Goal: Information Seeking & Learning: Learn about a topic

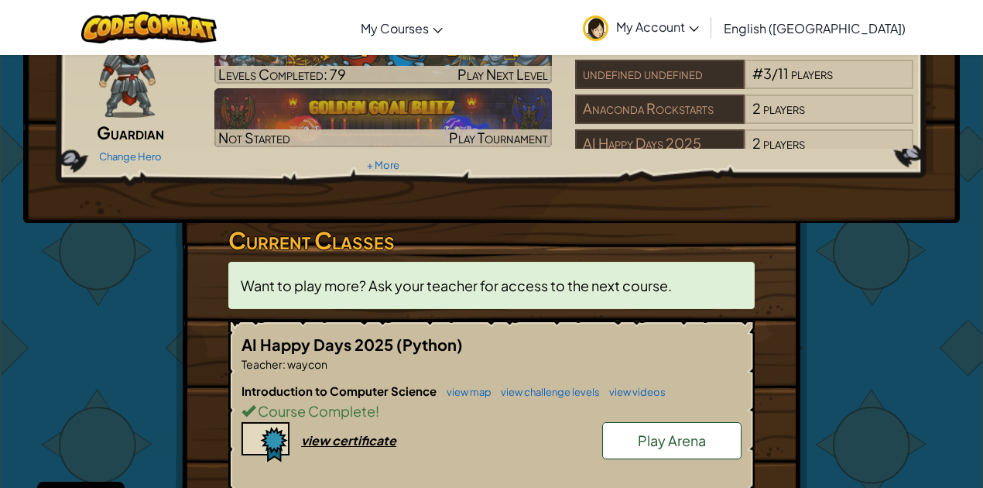
scroll to position [103, 0]
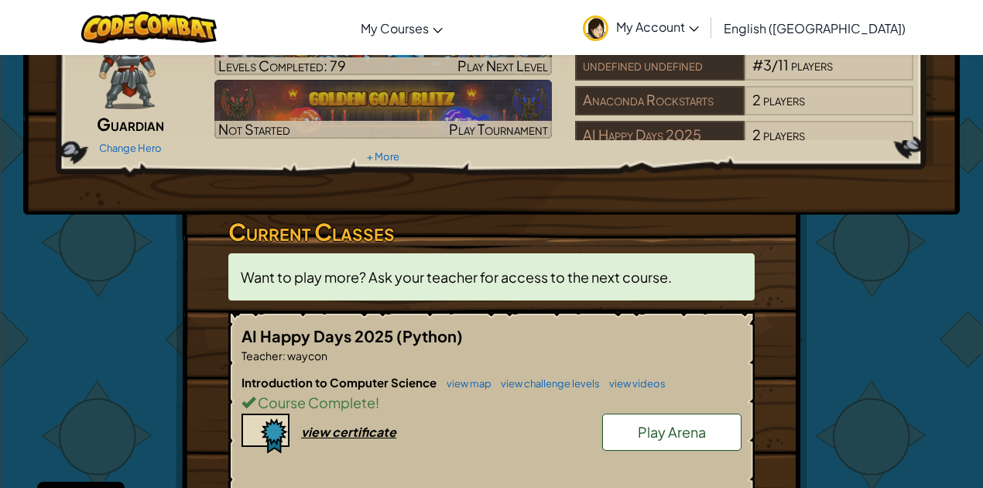
click at [340, 351] on p "Teacher : waycon" at bounding box center [491, 354] width 500 height 15
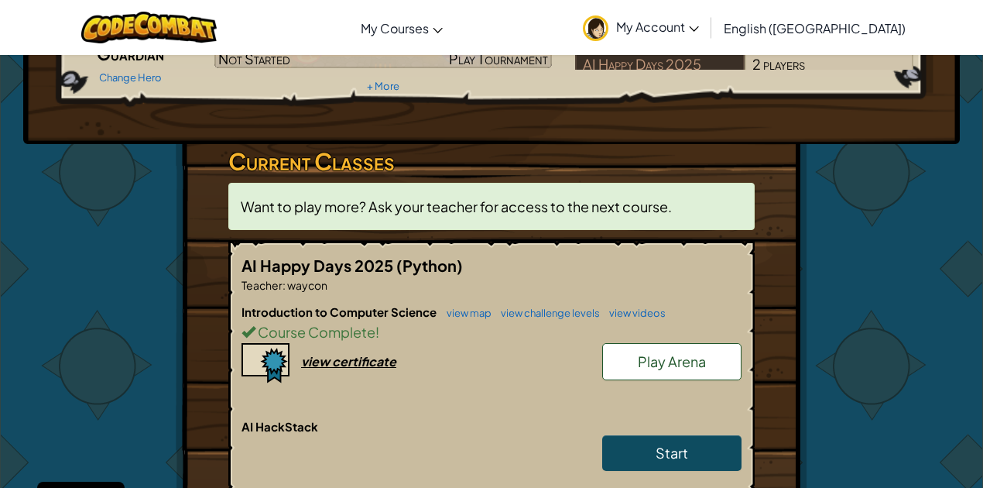
scroll to position [206, 0]
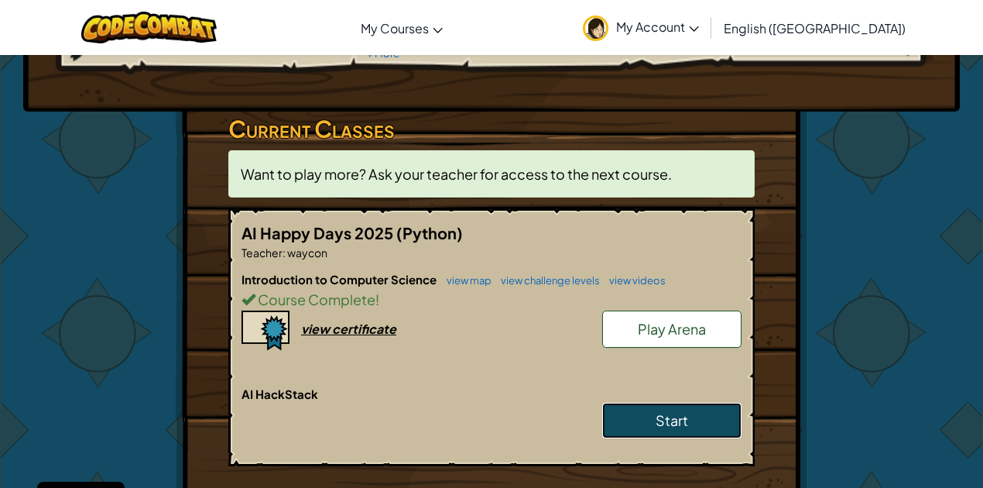
click at [644, 413] on link "Start" at bounding box center [671, 420] width 139 height 36
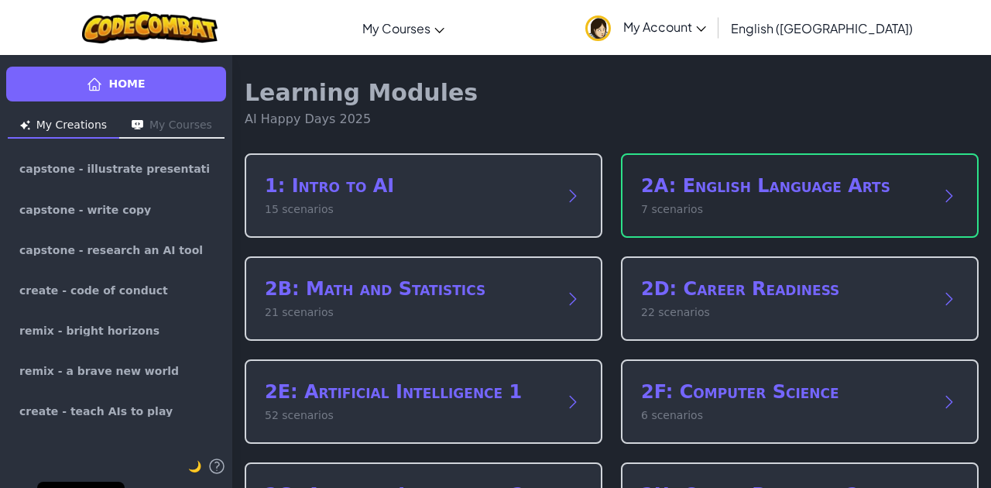
click at [776, 211] on p "7 scenarios" at bounding box center [784, 209] width 286 height 16
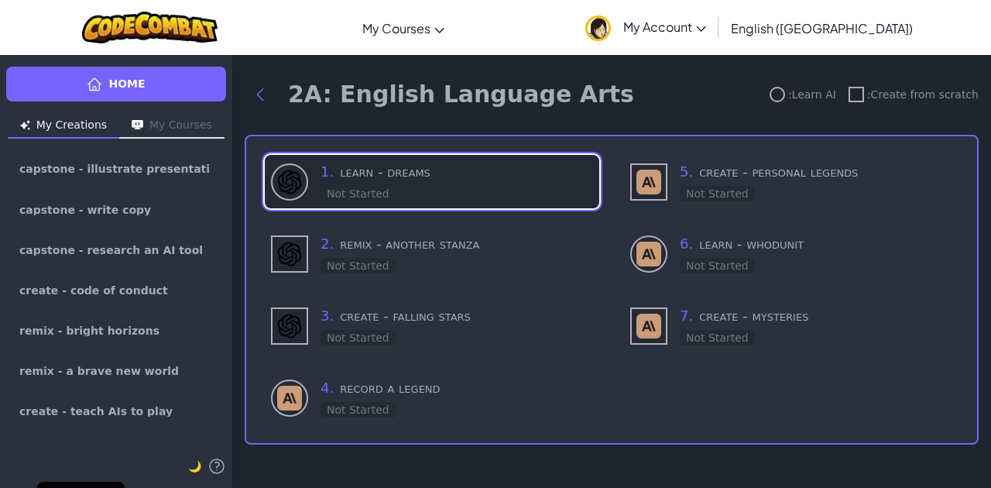
click at [433, 193] on div "1 . learn - dreams Not Started" at bounding box center [456, 181] width 272 height 41
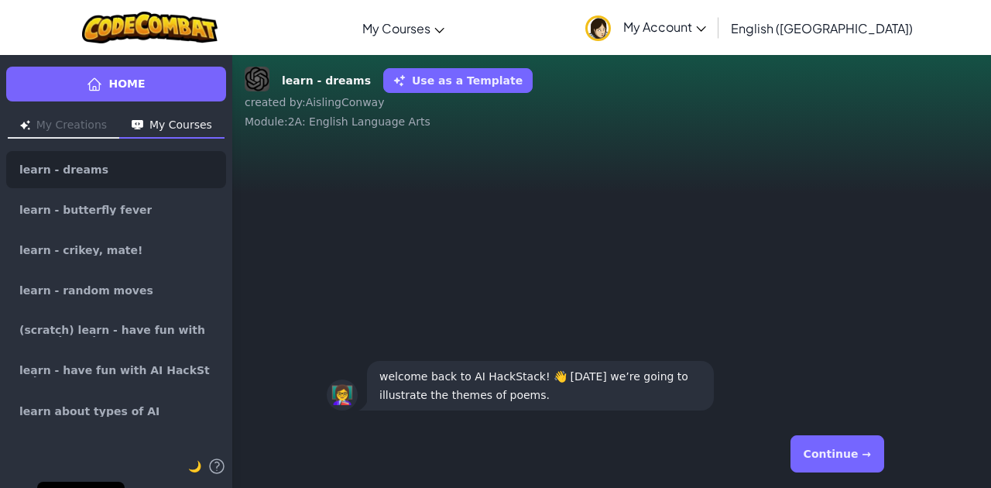
click at [809, 443] on button "Continue →" at bounding box center [837, 453] width 94 height 37
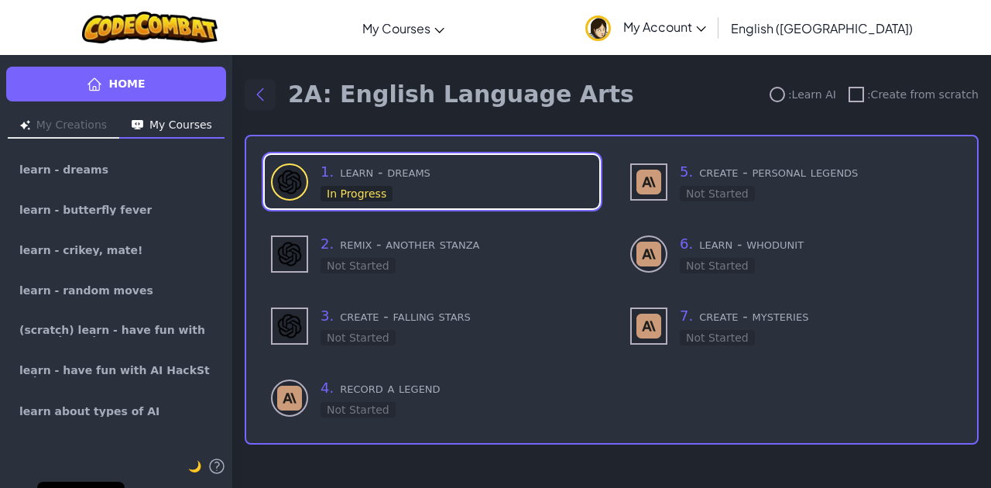
click at [262, 98] on icon "Back to modules" at bounding box center [260, 94] width 19 height 19
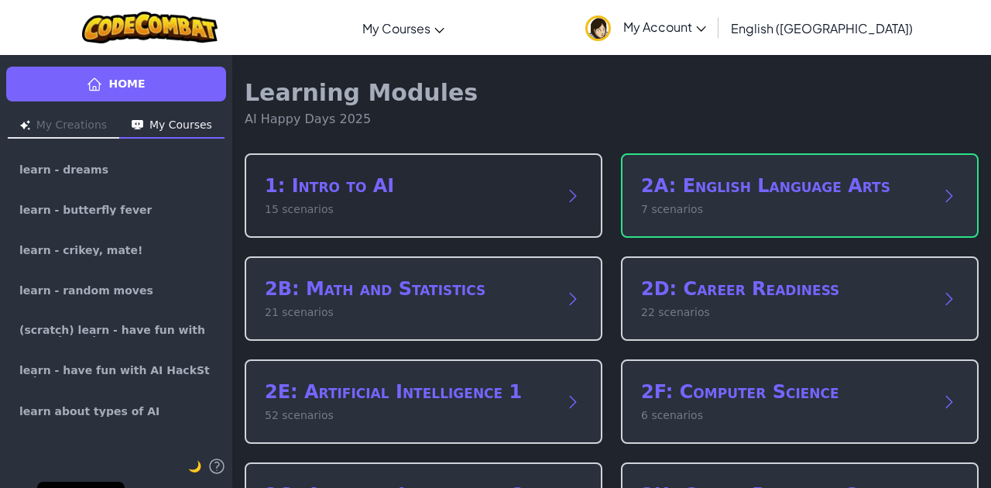
click at [339, 210] on p "15 scenarios" at bounding box center [408, 209] width 286 height 16
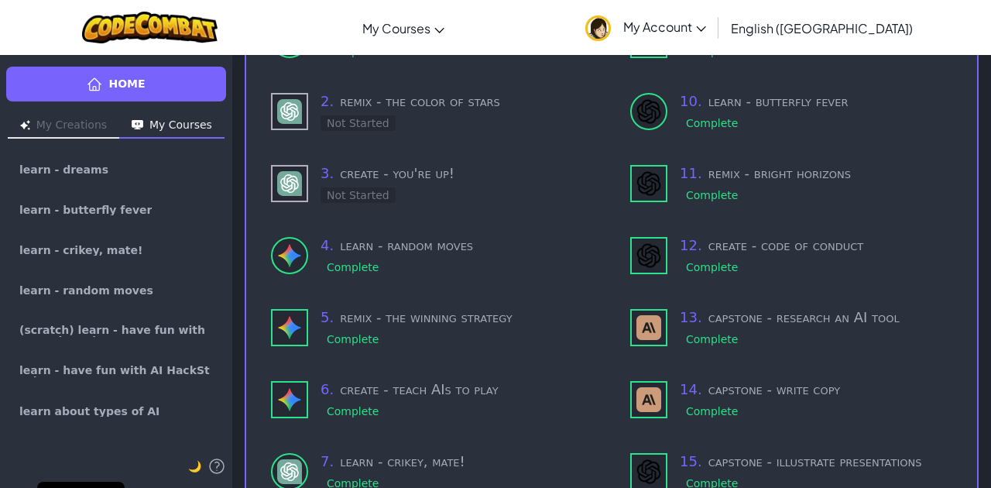
scroll to position [155, 0]
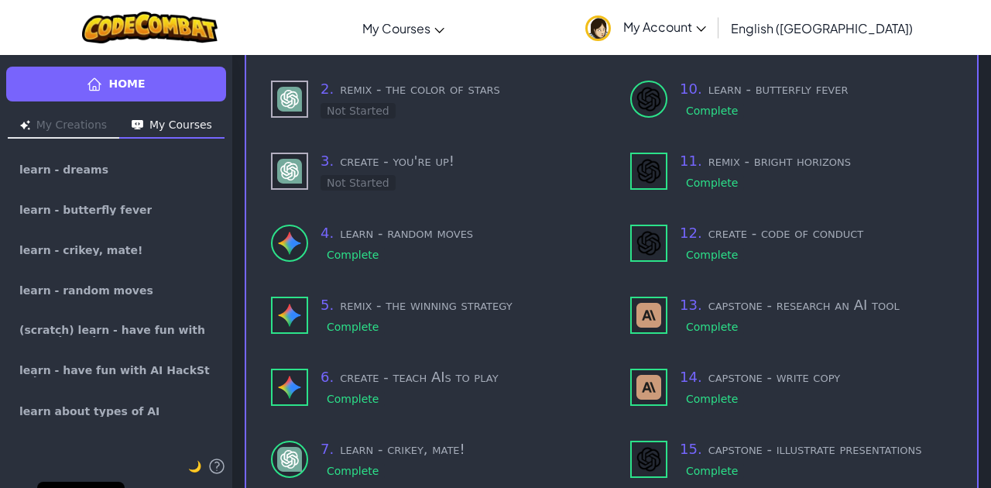
drag, startPoint x: 351, startPoint y: 207, endPoint x: 236, endPoint y: 344, distance: 178.5
click at [236, 344] on div "1: Intro to AI : Learn AI : Create from scratch 1 . learn - have fun with AI Ha…" at bounding box center [611, 262] width 758 height 727
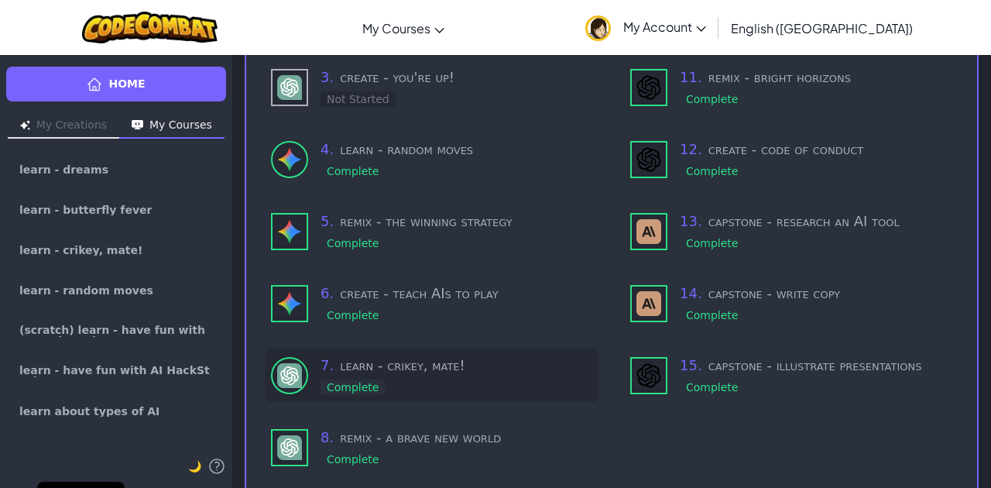
scroll to position [294, 0]
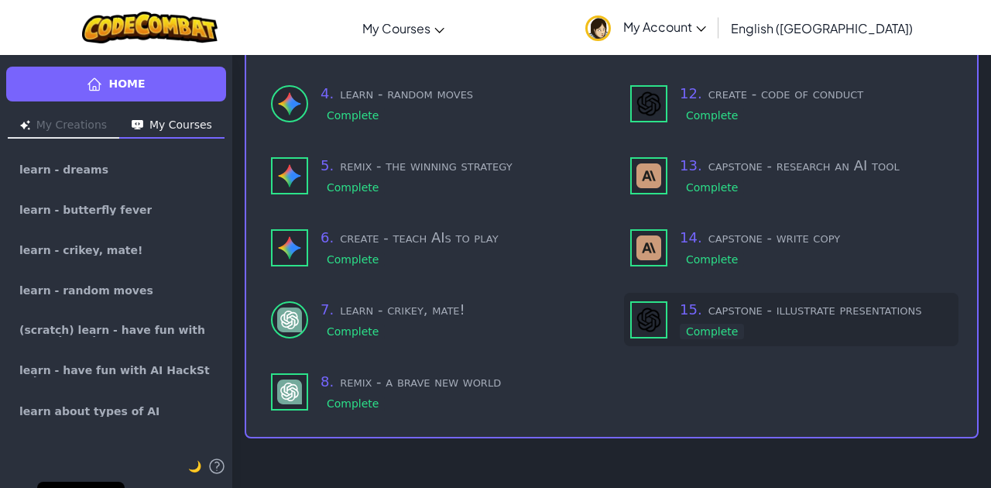
click at [720, 332] on div "Complete" at bounding box center [711, 330] width 64 height 15
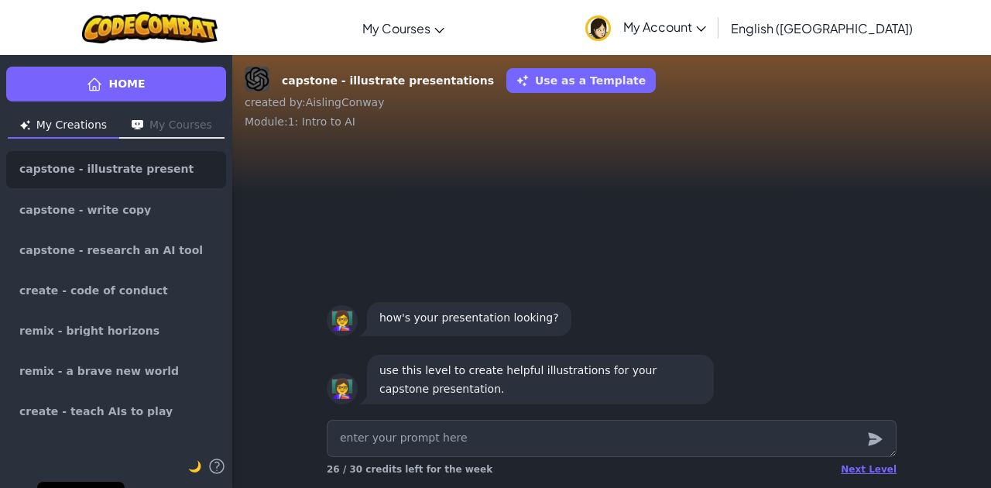
click at [186, 130] on button "My Courses" at bounding box center [171, 126] width 105 height 25
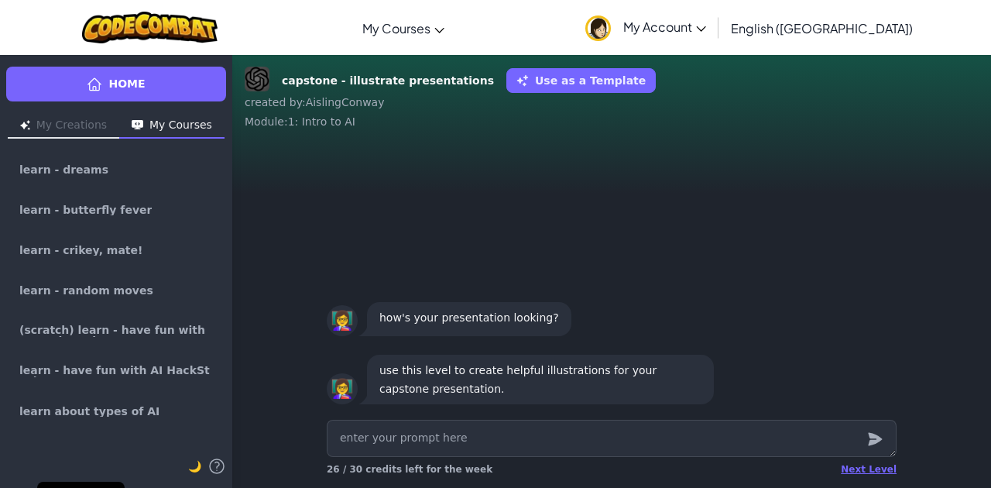
click at [341, 279] on div "👩‍🏫 use this level to create helpful illustrations for your capstone presentati…" at bounding box center [611, 278] width 758 height 272
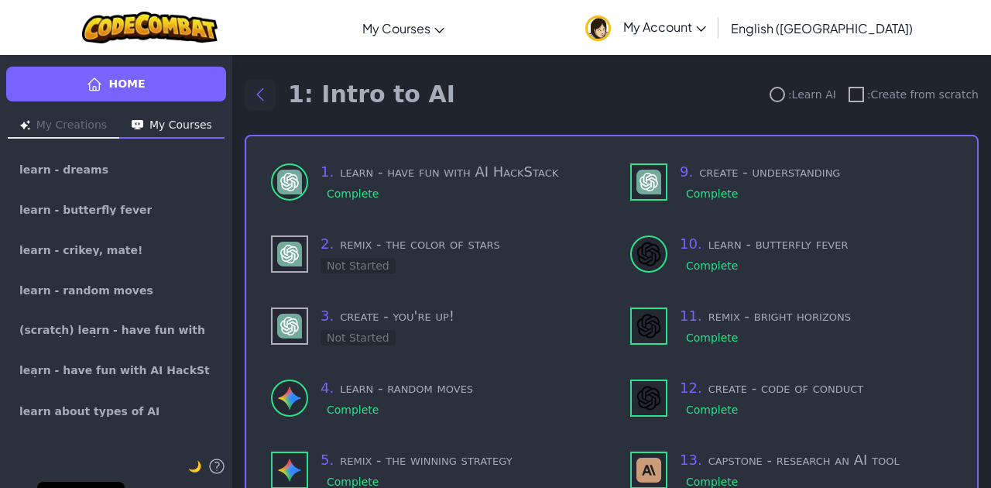
click at [257, 104] on button "Back to modules" at bounding box center [260, 94] width 31 height 31
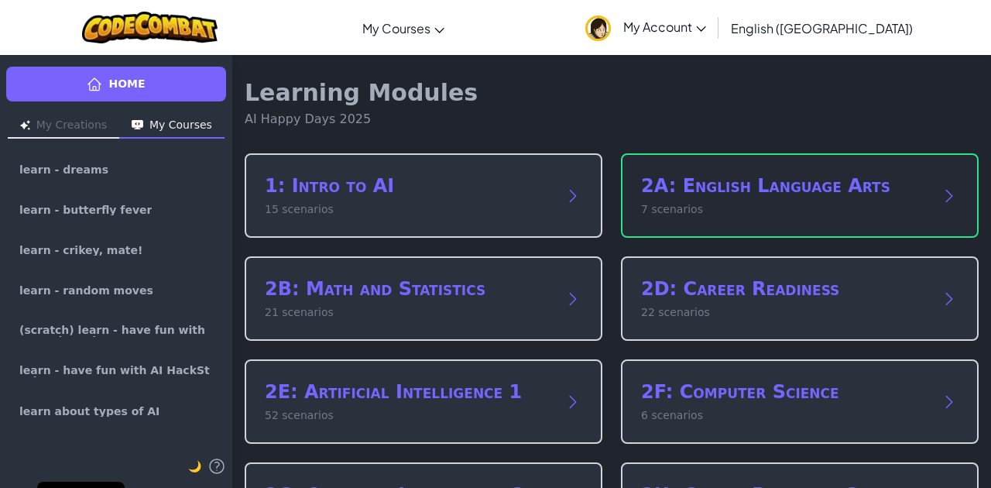
click at [681, 186] on h2 "2A: English Language Arts" at bounding box center [784, 185] width 286 height 25
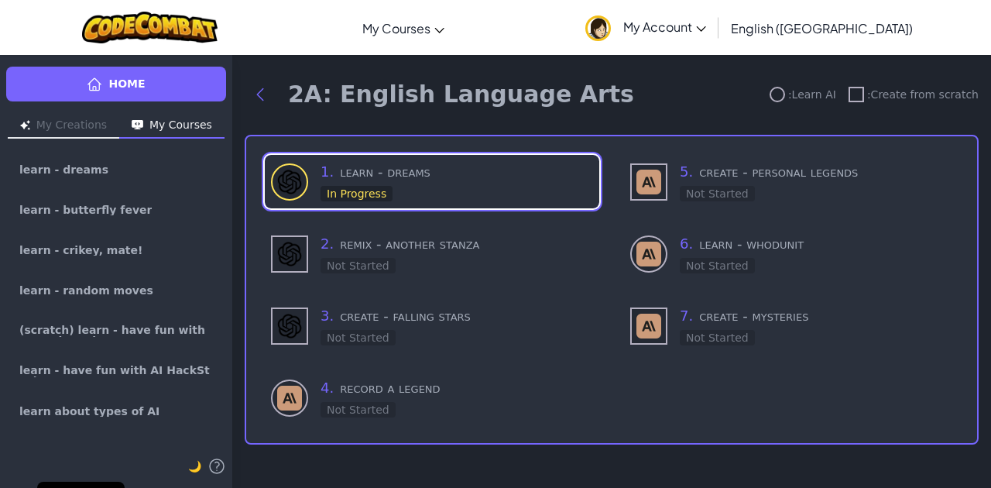
click at [276, 91] on div "2A: English Language Arts" at bounding box center [439, 94] width 389 height 31
click at [268, 89] on icon "Back to modules" at bounding box center [260, 94] width 19 height 19
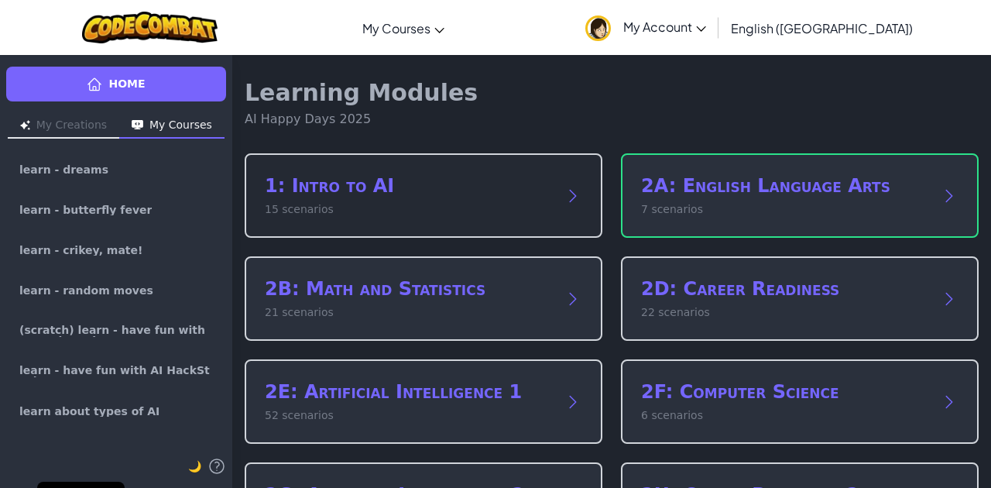
click at [345, 167] on div "1: Intro to AI 15 scenarios" at bounding box center [424, 195] width 358 height 84
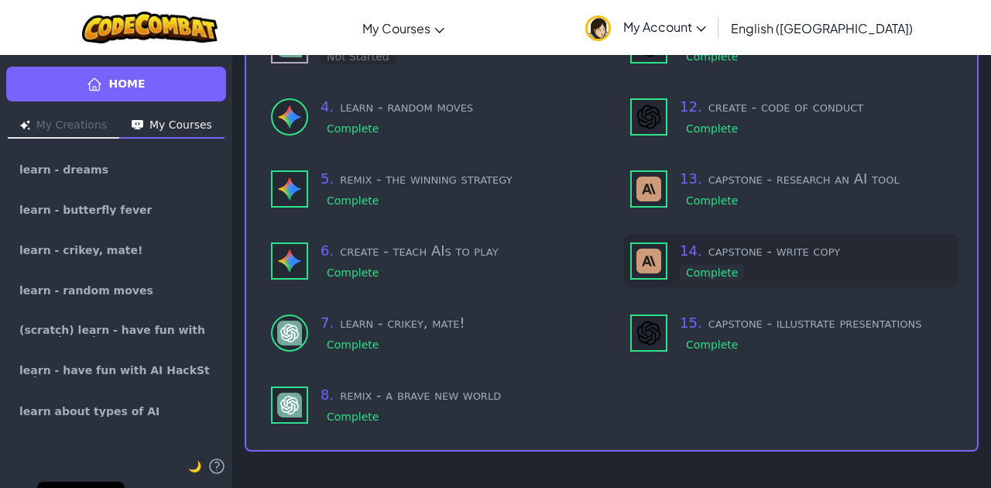
scroll to position [294, 0]
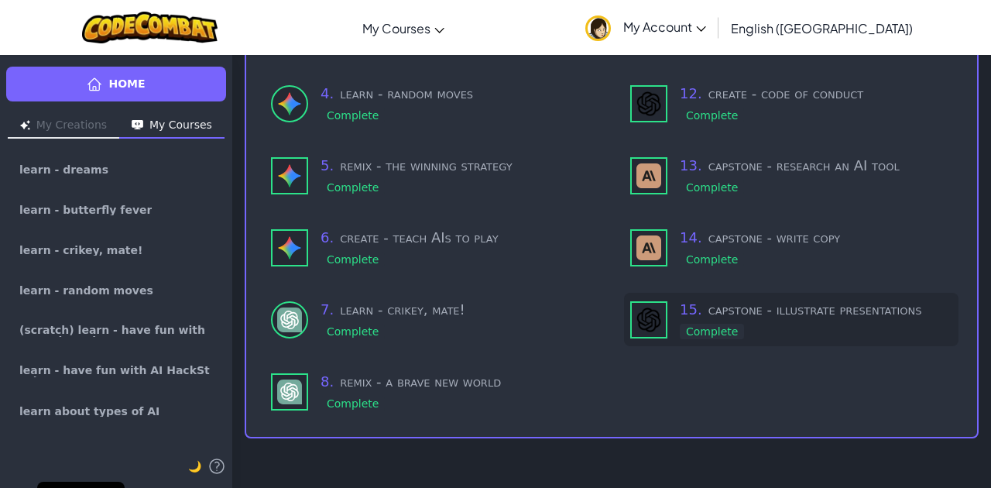
click at [664, 315] on div "15 . capstone - illustrate presentations Complete" at bounding box center [791, 319] width 334 height 53
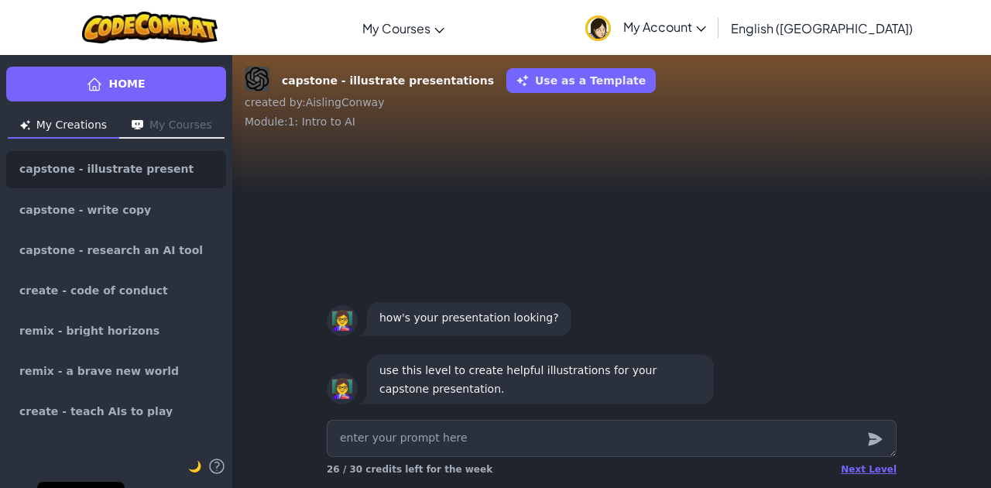
click at [175, 128] on button "My Courses" at bounding box center [171, 126] width 105 height 25
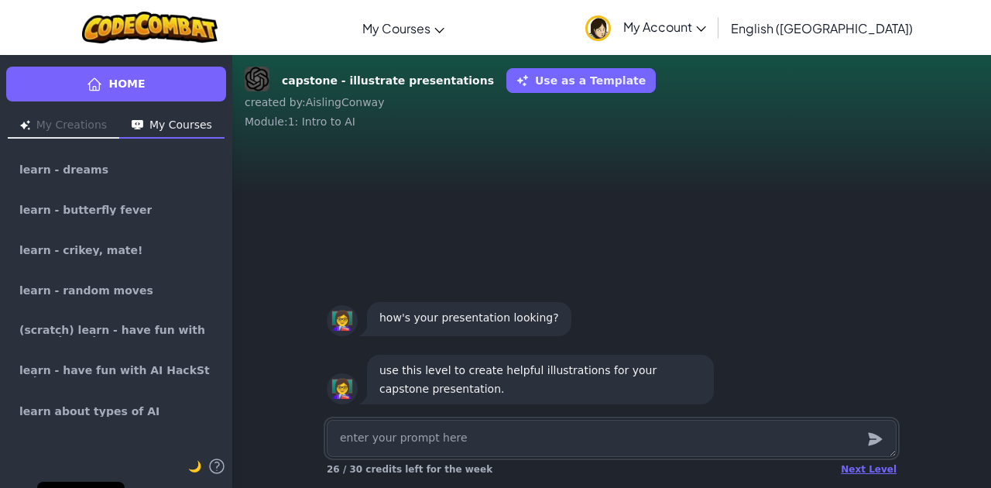
type textarea "x"
type textarea "g"
type textarea "x"
type textarea "ge"
type textarea "x"
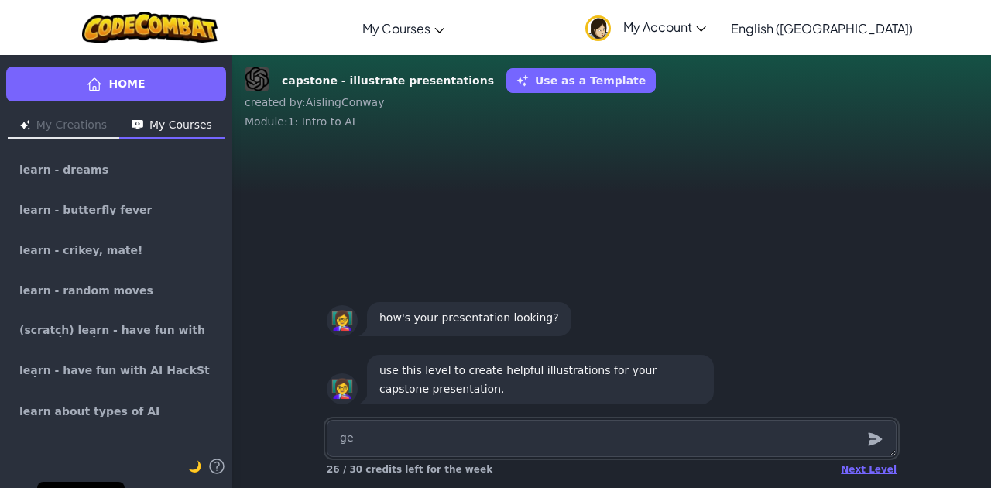
type textarea "gen"
type textarea "x"
type textarea "gene"
type textarea "x"
type textarea "gener"
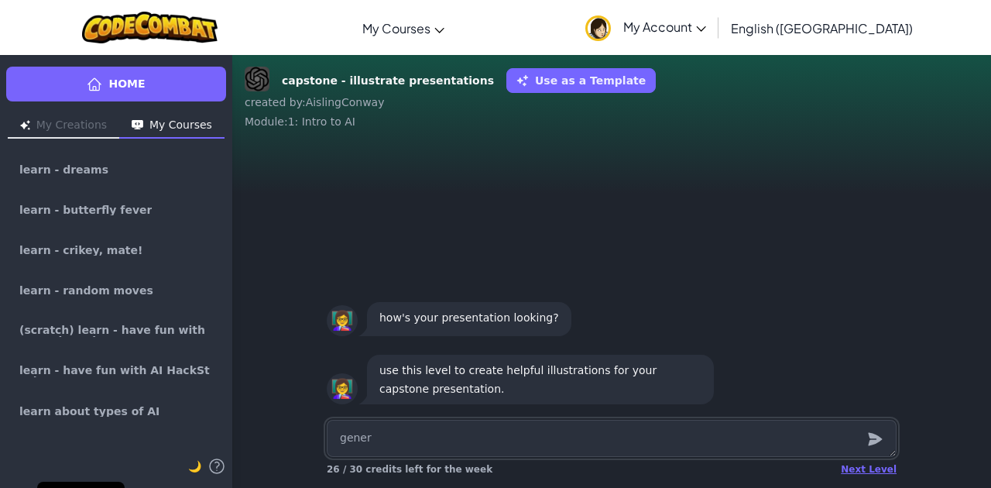
type textarea "x"
type textarea "genera"
type textarea "x"
type textarea "generat"
type textarea "x"
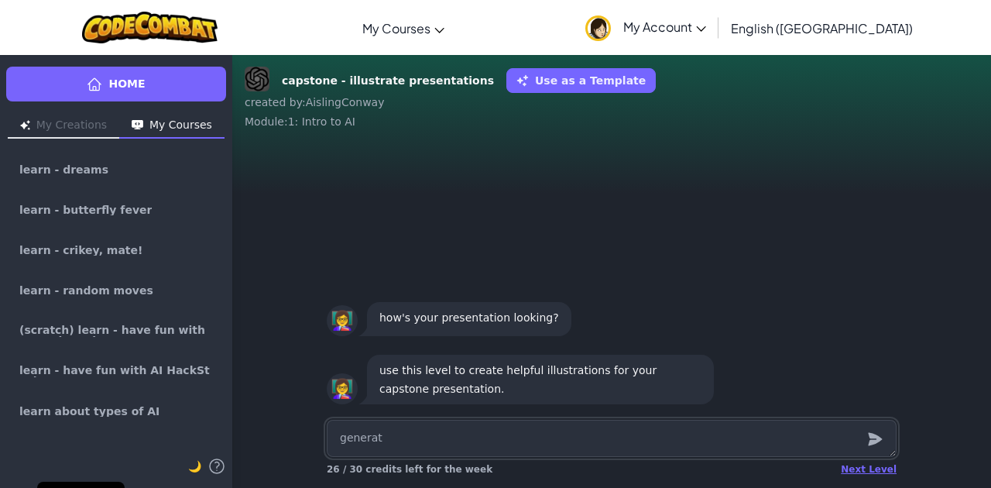
type textarea "generate"
type textarea "x"
type textarea "generate"
type textarea "x"
type textarea "generate a"
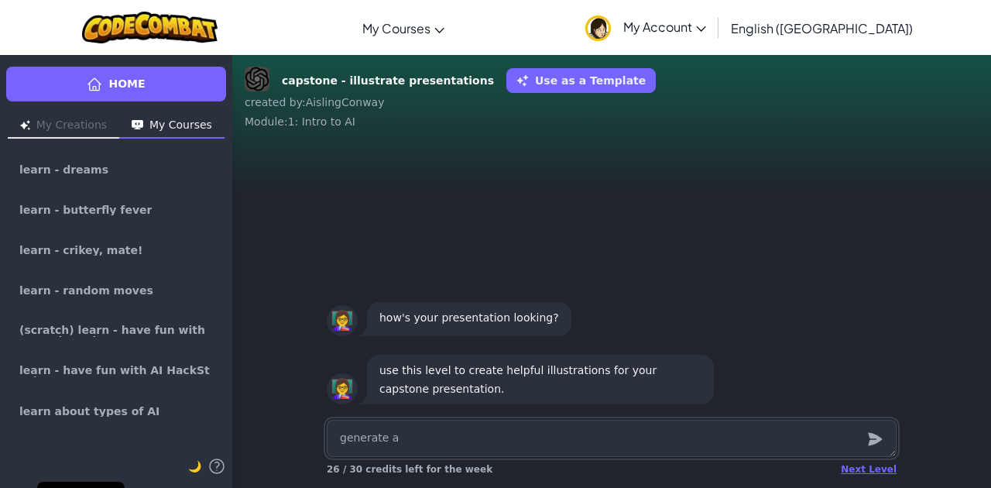
type textarea "x"
type textarea "generate a"
type textarea "x"
type textarea "generate a i"
type textarea "x"
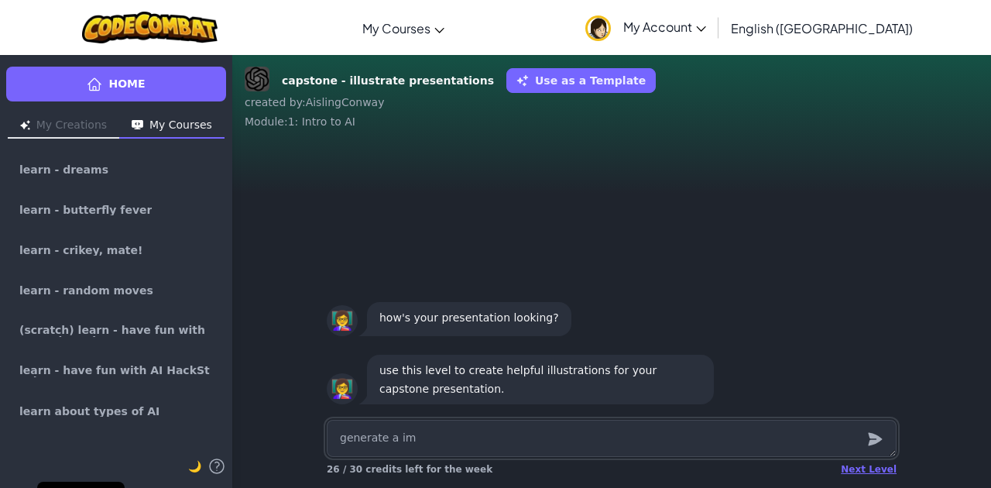
type textarea "generate a ima"
type textarea "x"
type textarea "generate a imag"
type textarea "x"
type textarea "generate a image"
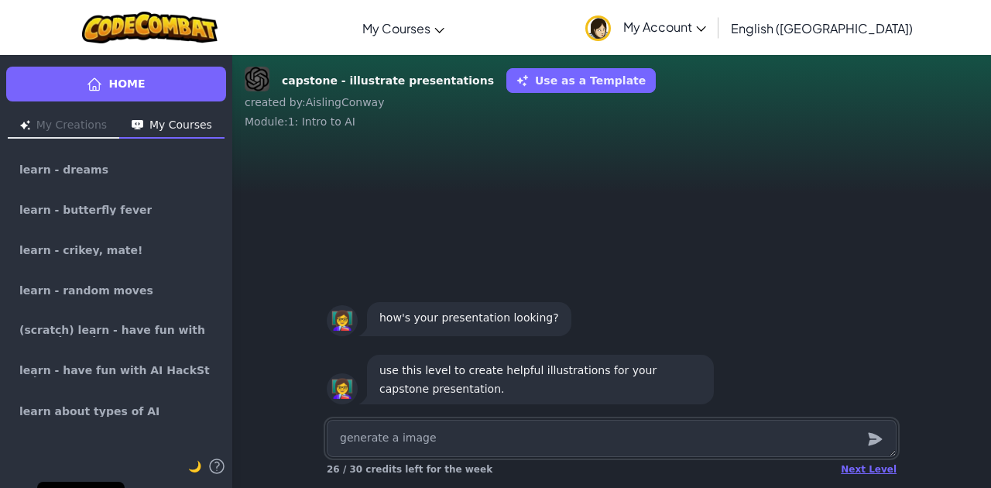
type textarea "x"
type textarea "generate a image"
type textarea "x"
type textarea "generate a image o"
type textarea "x"
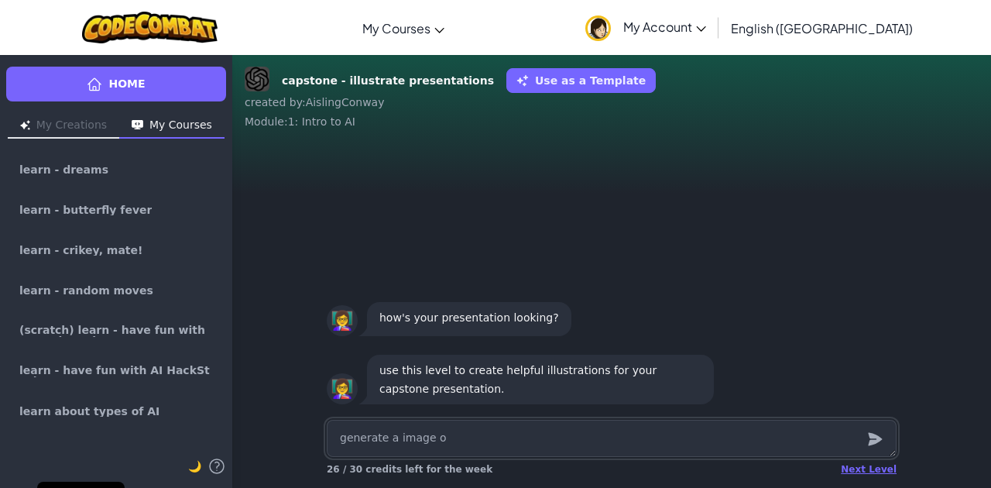
type textarea "generate a image of"
type textarea "x"
type textarea "generate a image of"
type textarea "x"
type textarea "generate a image of a"
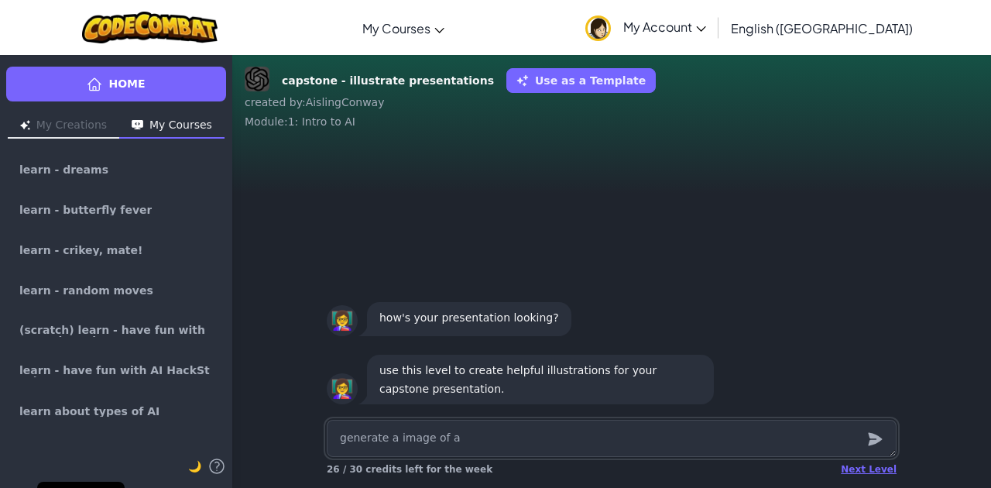
type textarea "x"
type textarea "generate a image of a"
type textarea "x"
type textarea "generate a image of a r"
type textarea "x"
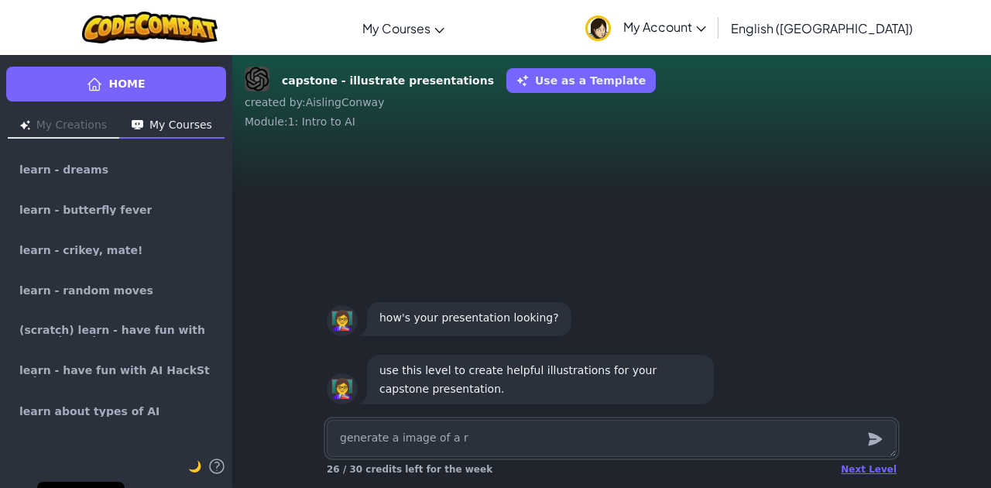
type textarea "generate a image of a ro"
type textarea "x"
type textarea "generate a image of a r"
type textarea "x"
type textarea "generate a image of a"
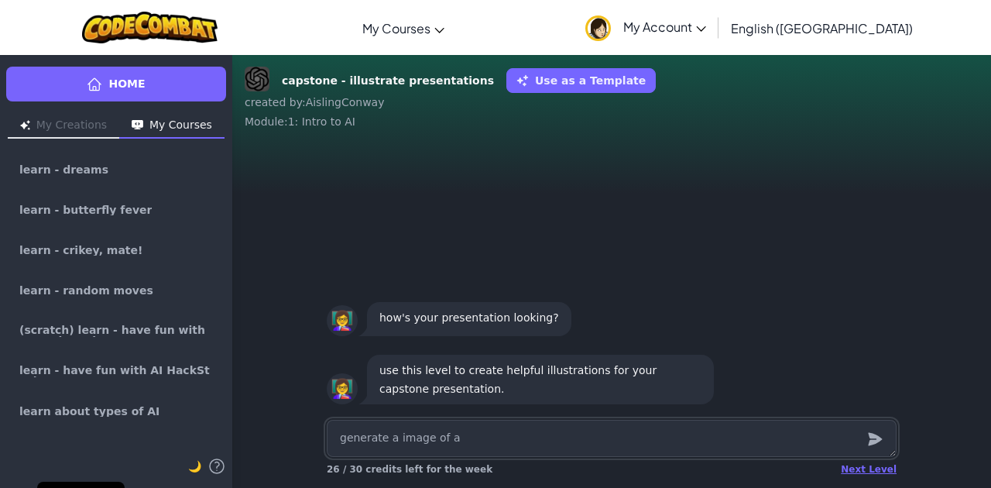
type textarea "x"
type textarea "generate a image of a A"
type textarea "x"
type textarea "generate a image of a Al"
type textarea "x"
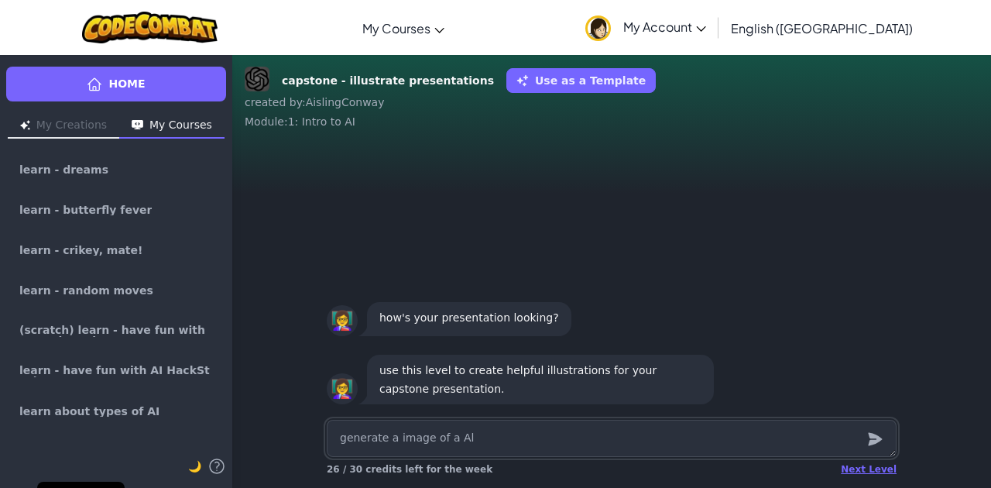
type textarea "generate a image of a Ale"
type textarea "x"
type textarea "generate a image of a [PERSON_NAME]"
type textarea "x"
type textarea "generate a image of a Alexa"
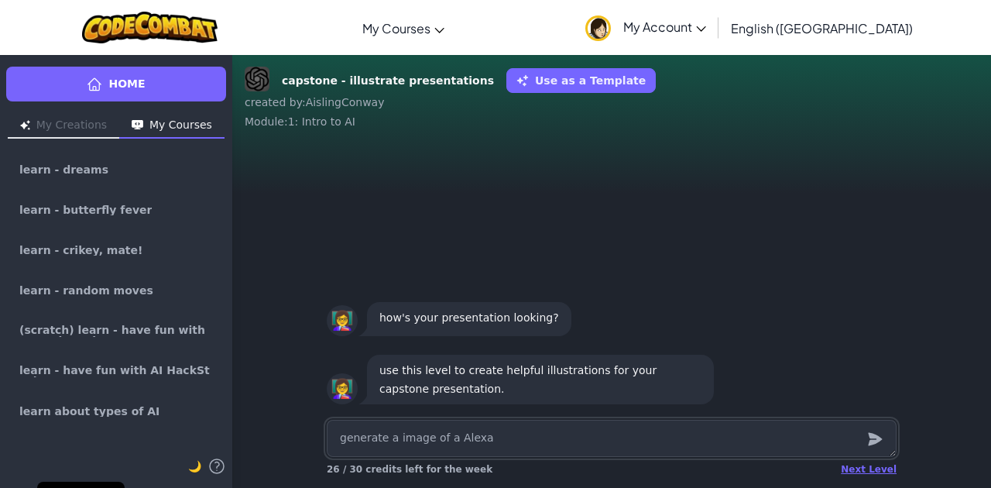
type textarea "x"
type textarea "generate a image of a Alexa"
type textarea "x"
type textarea "generate a image of a Alexa r"
type textarea "x"
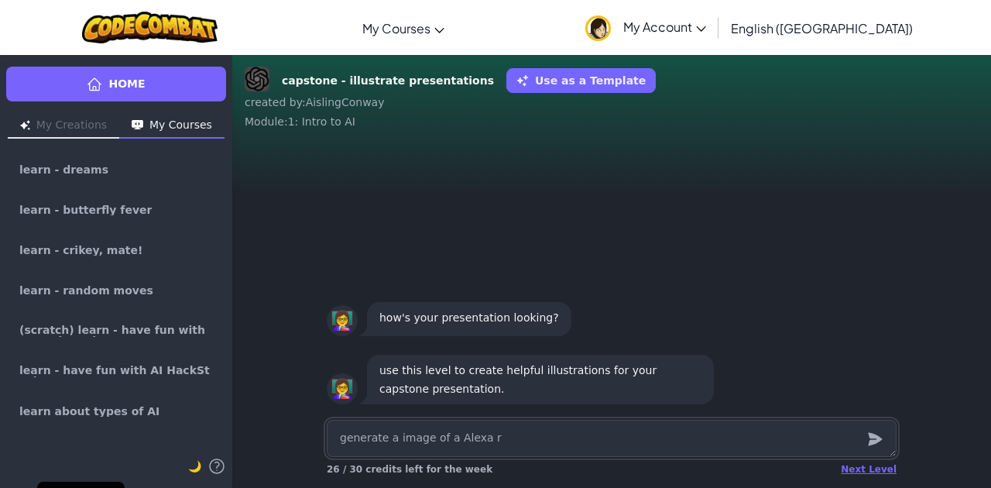
type textarea "generate a image of a Alexa re"
type textarea "x"
type textarea "generate a image of a [PERSON_NAME]"
type textarea "x"
type textarea "generate a image of a Alexa real"
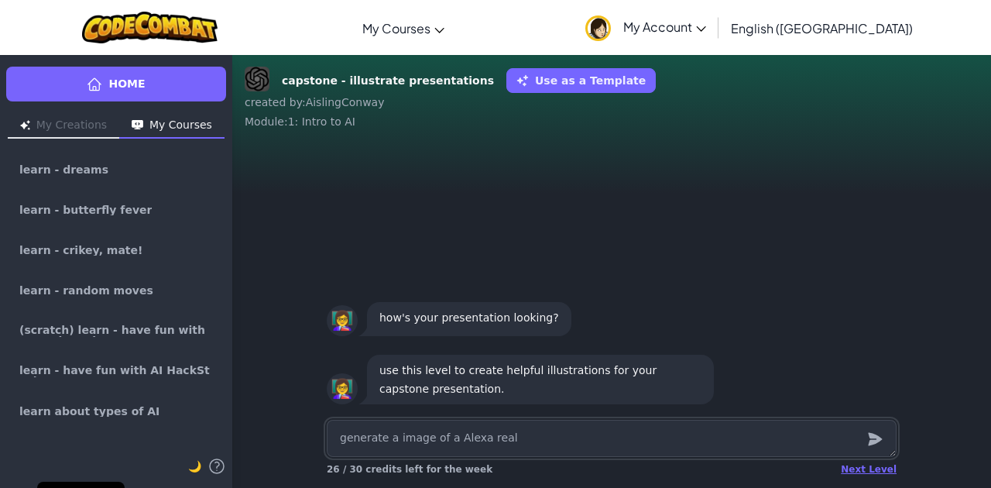
type textarea "x"
type textarea "generate a image of a [PERSON_NAME]"
type textarea "x"
type textarea "generate a image of a [PERSON_NAME] realis"
type textarea "x"
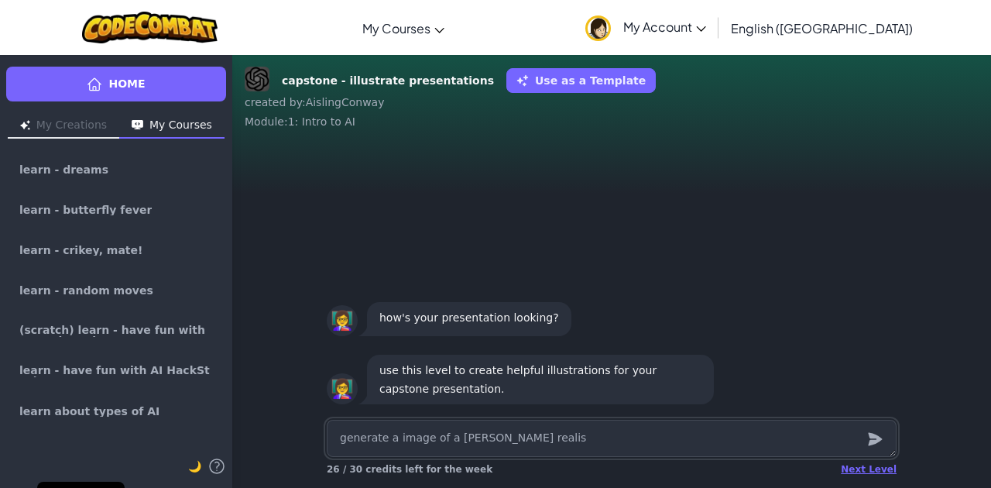
type textarea "generate a image of a Alexa realist"
type textarea "x"
type textarea "generate a image of a Alexa realisti"
type textarea "x"
type textarea "generate a image of a Alexa realistic"
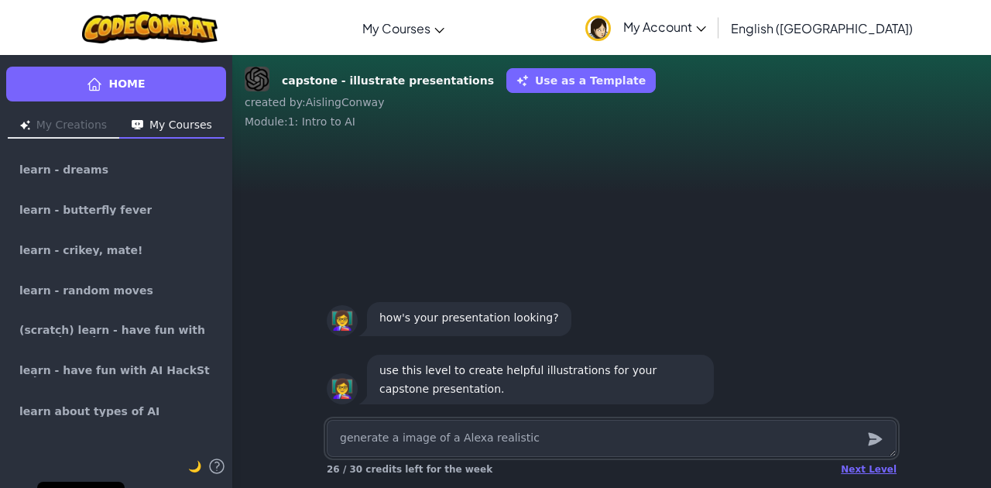
type textarea "x"
type textarea "generate a image of a Alexa realisti"
type textarea "x"
type textarea "generate a image of a Alexa realist"
type textarea "x"
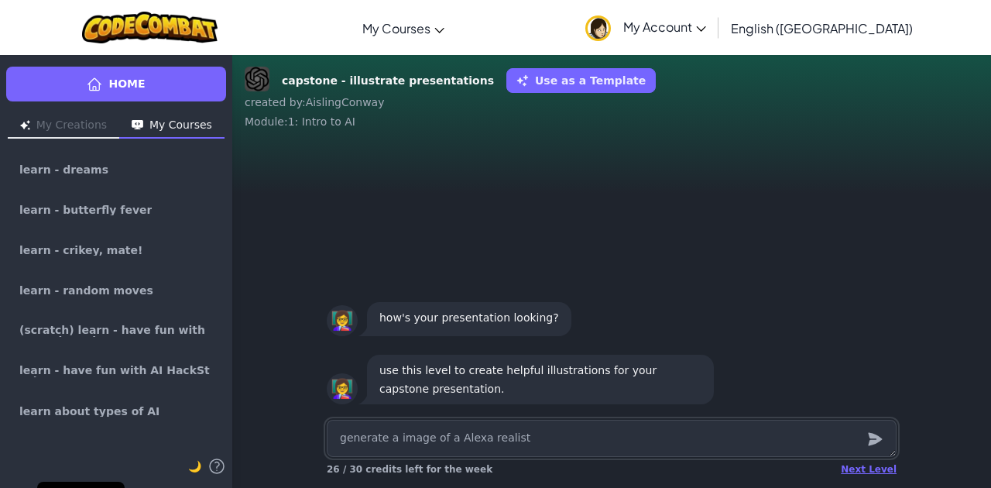
type textarea "generate a image of a [PERSON_NAME] realis"
type textarea "x"
type textarea "generate a image of a [PERSON_NAME]"
type textarea "x"
type textarea "generate a image of a Alexa real"
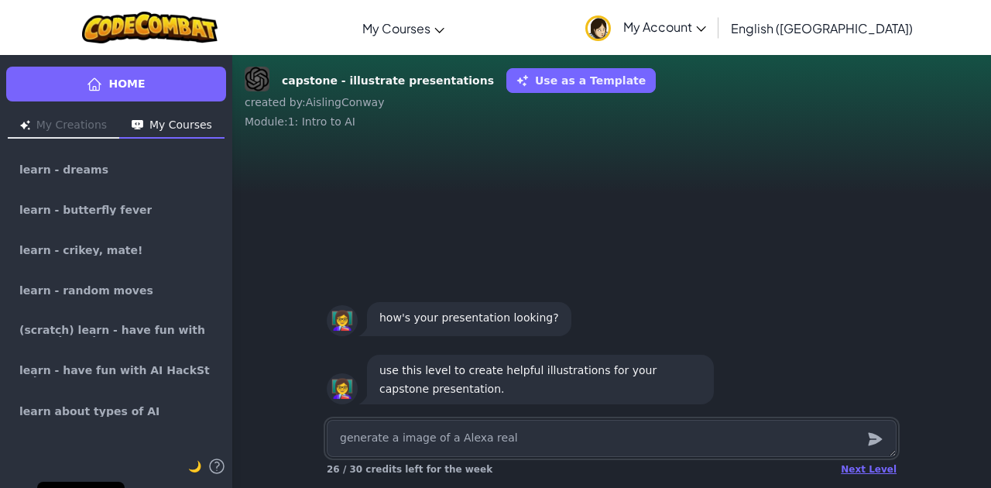
type textarea "x"
type textarea "generate a image of a [PERSON_NAME]"
type textarea "x"
type textarea "generate a image of a Alexa re"
type textarea "x"
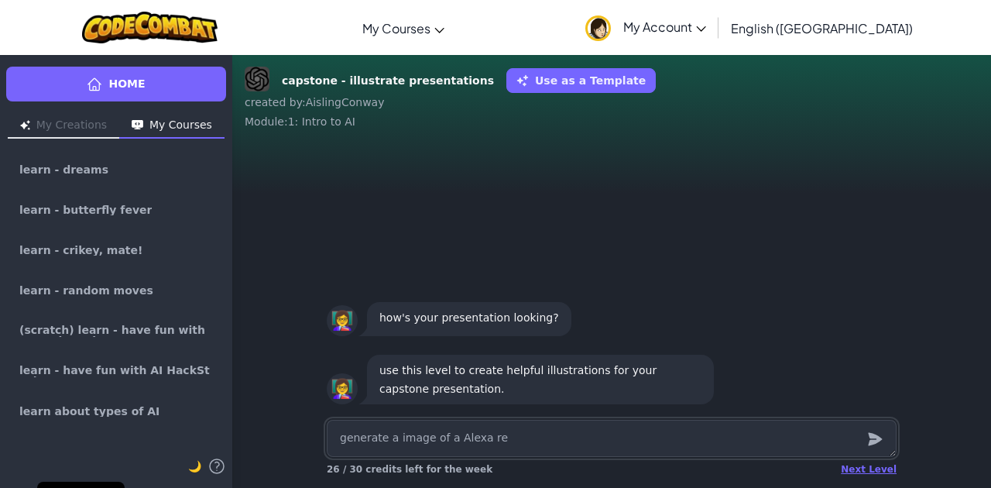
type textarea "generate a image of a Alexa r"
type textarea "x"
type textarea "generate a image of a Alexa"
type textarea "x"
type textarea "generate a image of a Alexa"
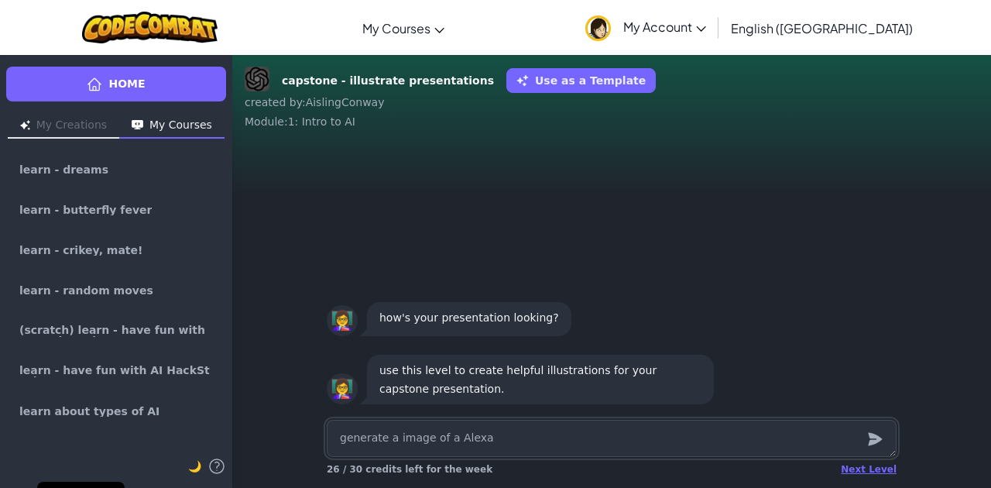
type textarea "x"
type textarea "generate a image of a [PERSON_NAME]"
type textarea "x"
type textarea "generate a image of a Ale"
type textarea "x"
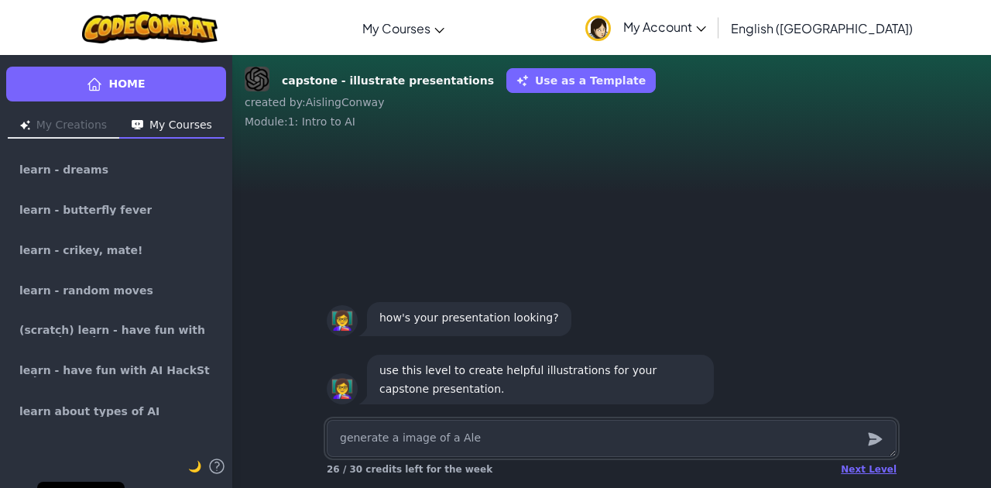
type textarea "generate a image of a Al"
type textarea "x"
type textarea "generate a image of a A"
type textarea "x"
type textarea "generate a image of a"
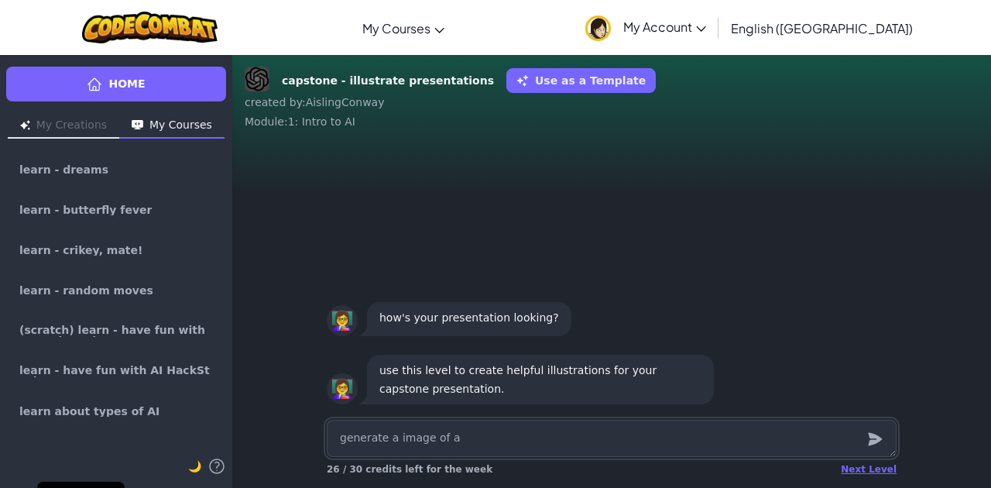
type textarea "x"
type textarea "generate a image of a r"
type textarea "x"
type textarea "generate a image of a re"
type textarea "x"
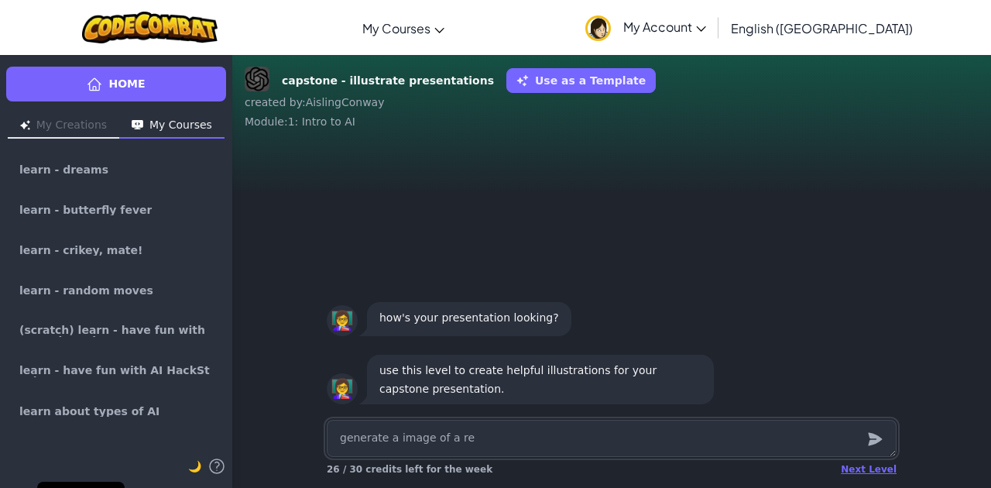
type textarea "generate a image of a rea"
type textarea "x"
type textarea "generate a image of a real"
type textarea "x"
type textarea "generate a image of a reali"
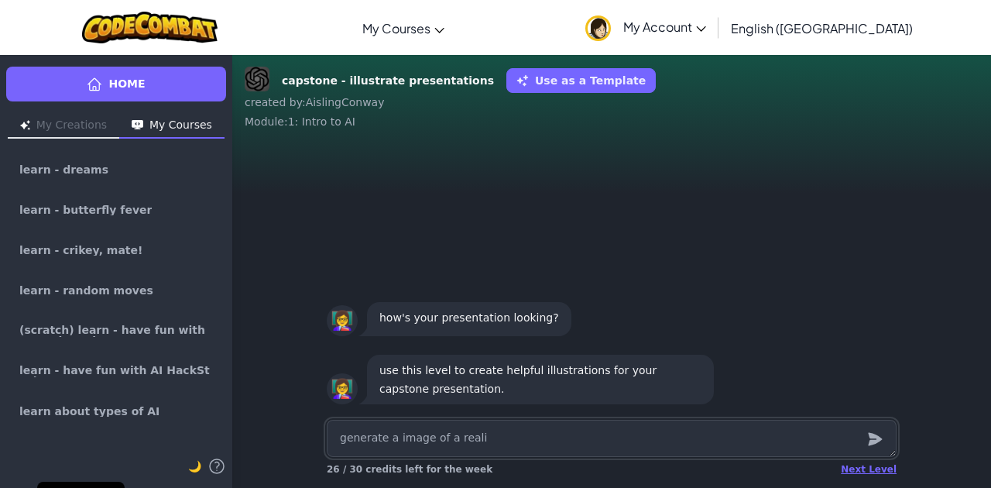
type textarea "x"
type textarea "generate a image of a realis"
type textarea "x"
type textarea "generate a image of a realist"
type textarea "x"
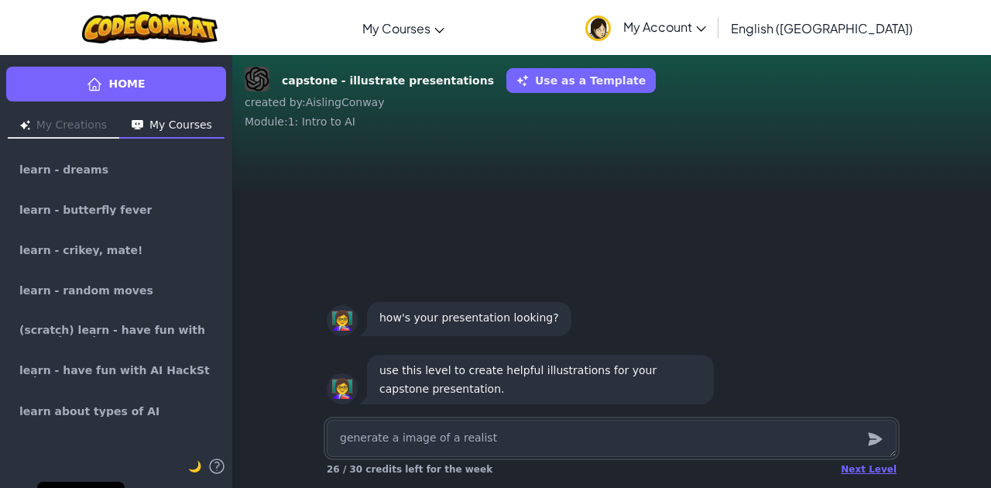
type textarea "generate a image of a realisti"
type textarea "x"
type textarea "generate a image of a realistic"
type textarea "x"
type textarea "generate a image of a realistic"
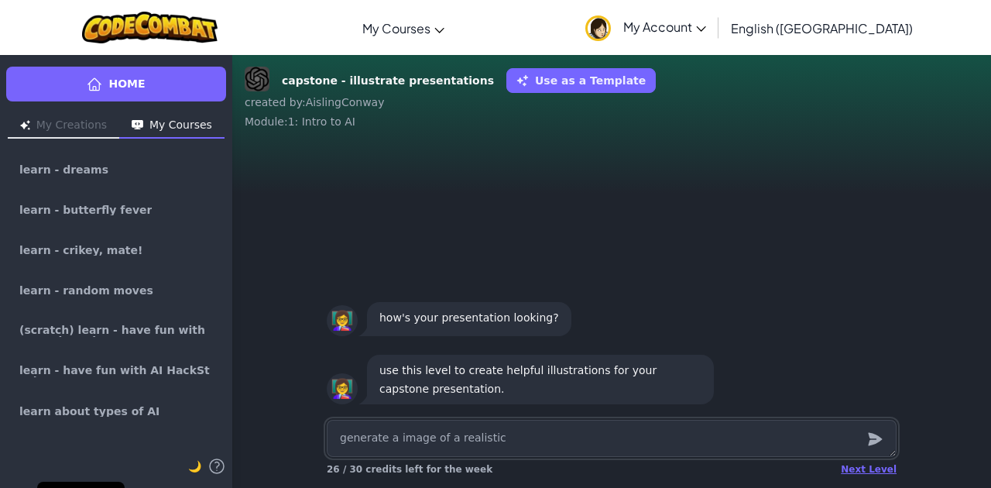
type textarea "x"
type textarea "generate a image of a realistic A"
type textarea "x"
type textarea "generate a image of a realistic Al"
type textarea "x"
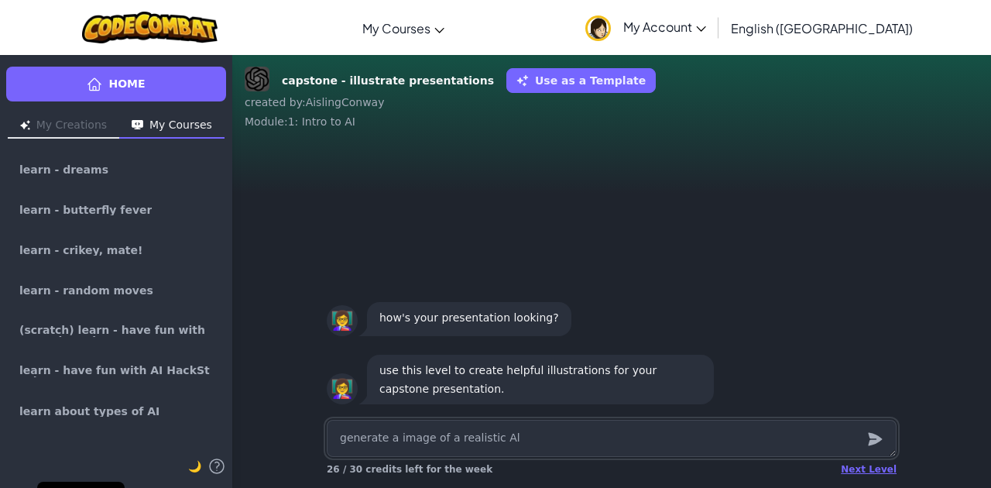
type textarea "generate a image of a realistic Ale"
type textarea "x"
type textarea "generate a image of a realistic [PERSON_NAME]"
type textarea "x"
type textarea "generate a image of a realistic Alexa"
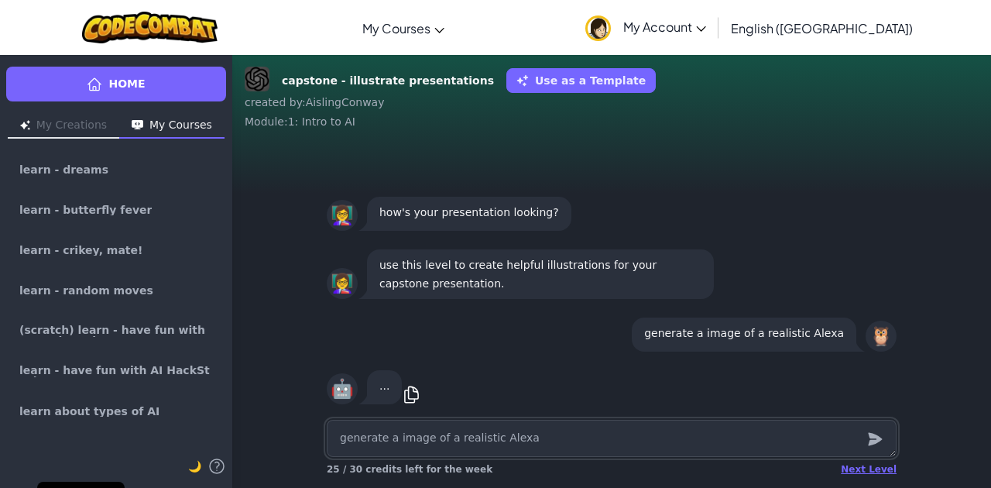
type textarea "x"
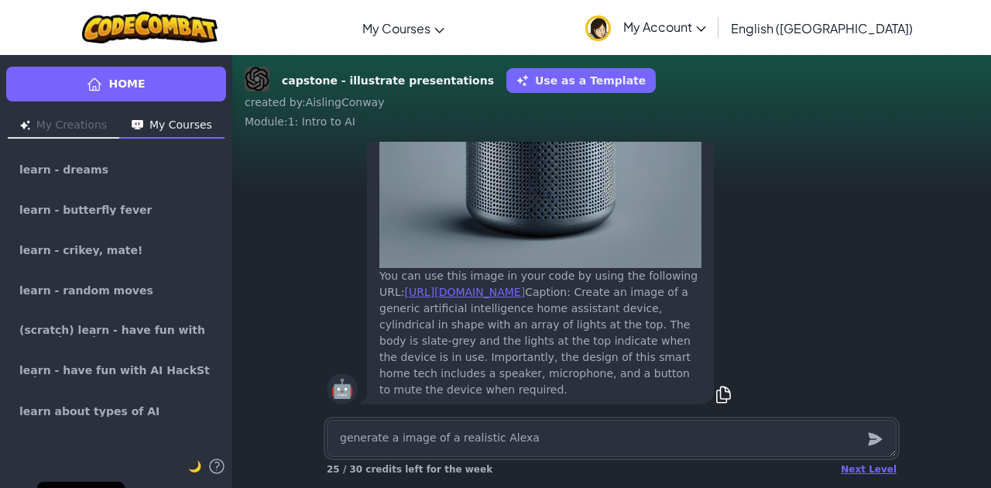
drag, startPoint x: 426, startPoint y: 436, endPoint x: 407, endPoint y: 417, distance: 26.3
click at [420, 423] on textarea "generate a image of a realistic Alexa" at bounding box center [612, 437] width 570 height 37
type textarea "x"
type textarea "g"
type textarea "x"
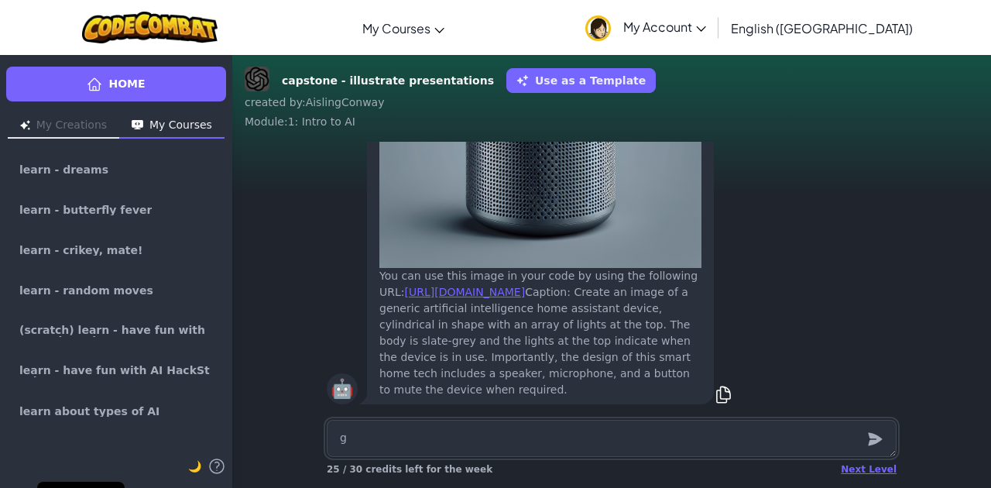
type textarea "ge"
type textarea "x"
type textarea "gen"
type textarea "x"
type textarea "gene"
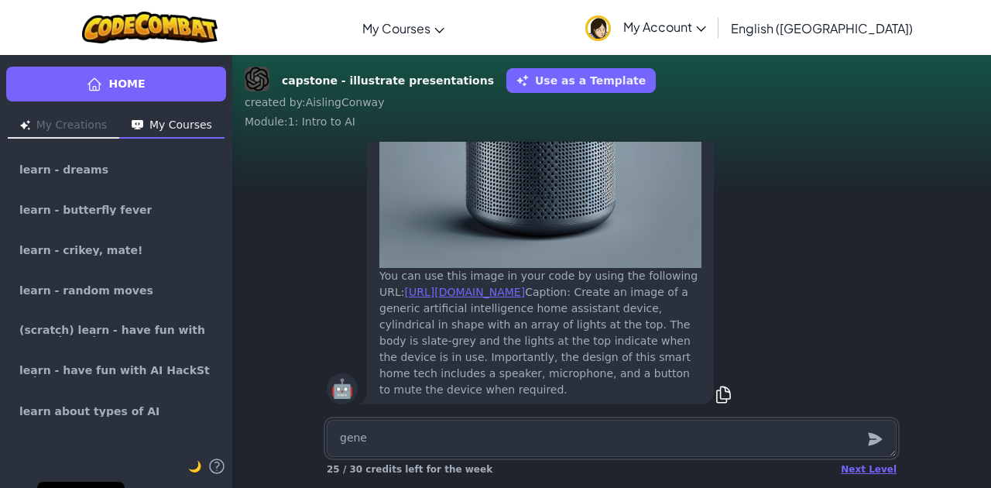
type textarea "x"
type textarea "gener"
type textarea "x"
type textarea "genera"
type textarea "x"
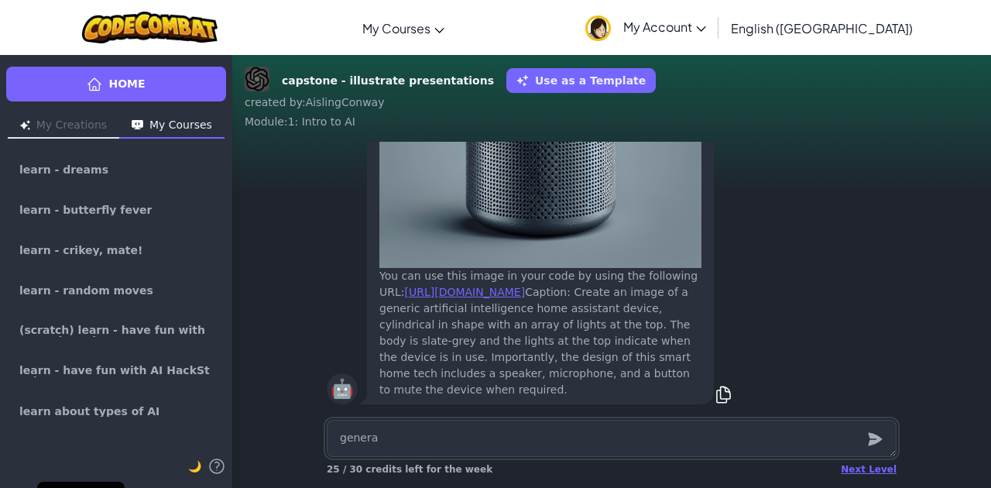
type textarea "generat"
type textarea "x"
type textarea "generate"
type textarea "x"
type textarea "generate"
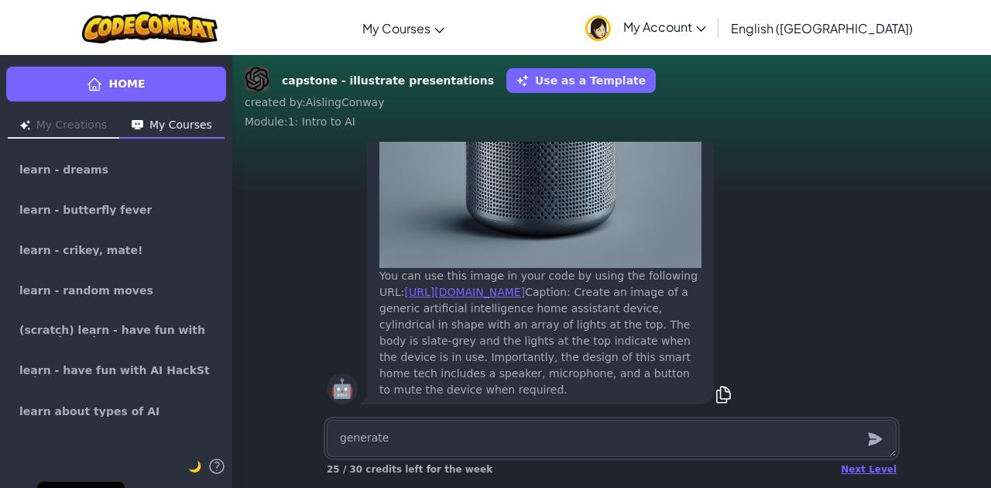
type textarea "x"
type textarea "generate a"
type textarea "x"
type textarea "generate a"
type textarea "x"
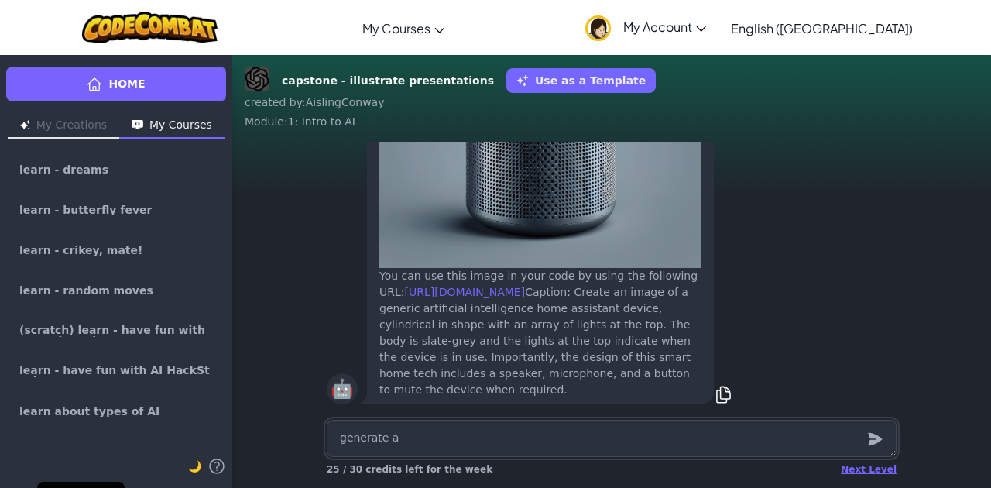
type textarea "generate a i"
type textarea "x"
type textarea "generate a im"
type textarea "x"
type textarea "generate a ima"
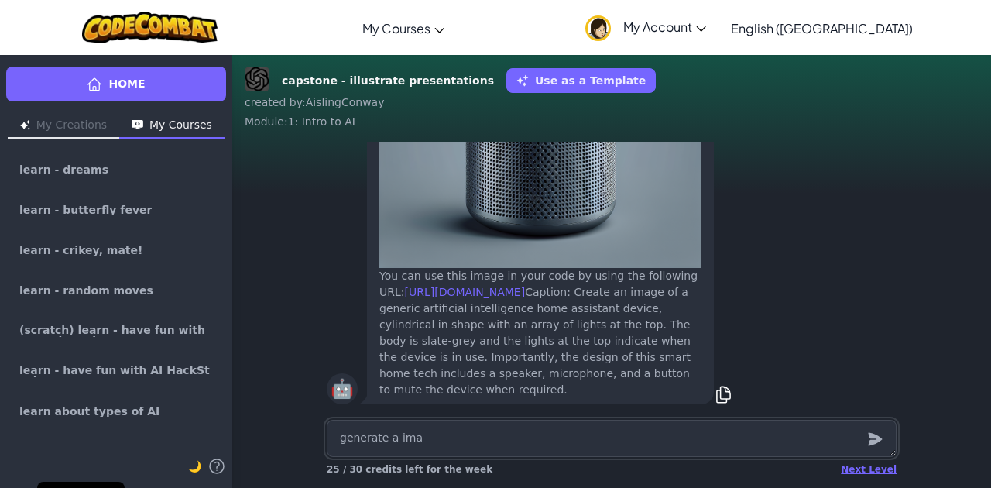
type textarea "x"
type textarea "generate a imag"
type textarea "x"
type textarea "generate a image"
type textarea "x"
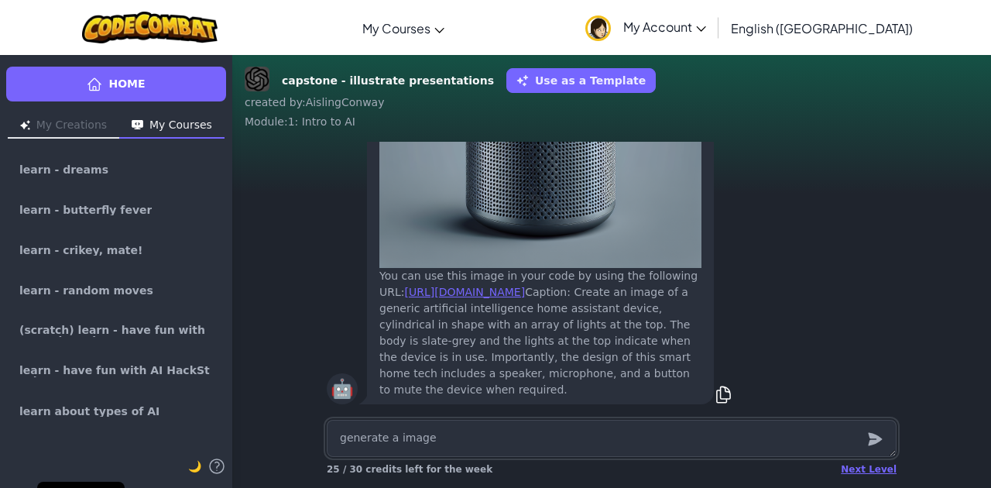
type textarea "generate a image"
type textarea "x"
type textarea "generate a image s"
type textarea "x"
type textarea "generate a image sh"
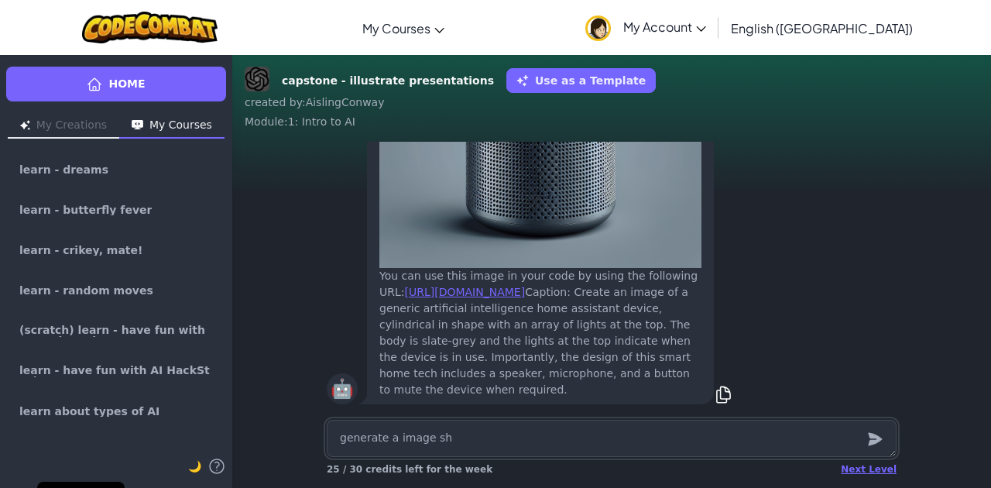
type textarea "x"
type textarea "generate a image sho"
type textarea "x"
type textarea "generate a image show"
type textarea "x"
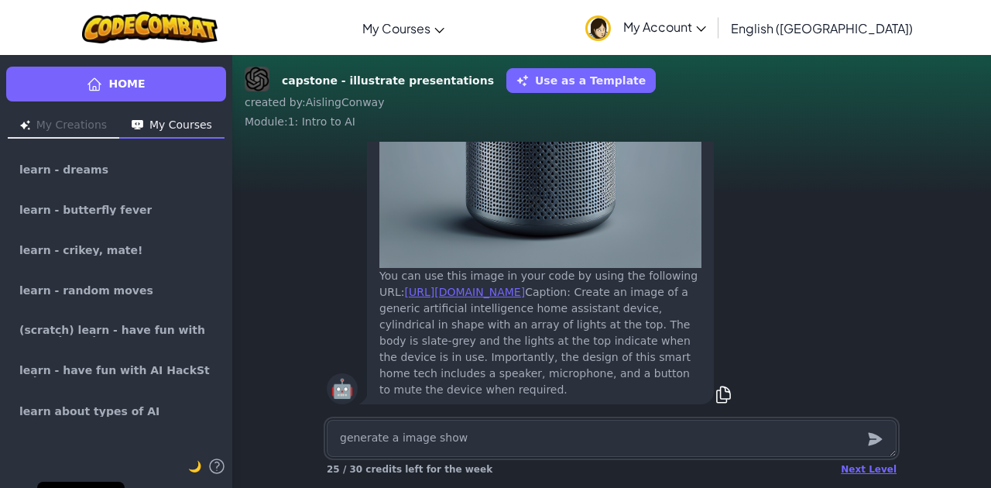
type textarea "generate a image showi"
type textarea "x"
type textarea "generate a image showin"
type textarea "x"
type textarea "generate a image showing"
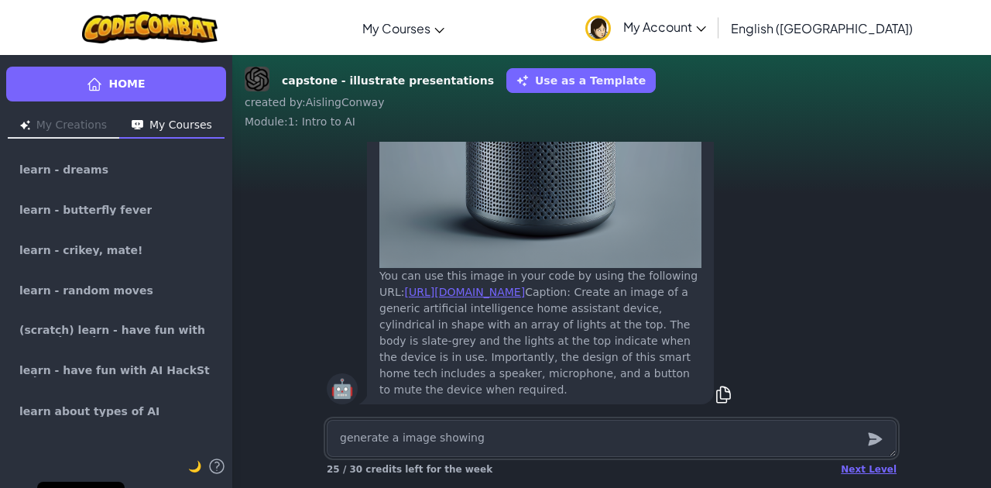
type textarea "x"
type textarea "generate a image showing"
type textarea "x"
type textarea "generate a image showing h"
type textarea "x"
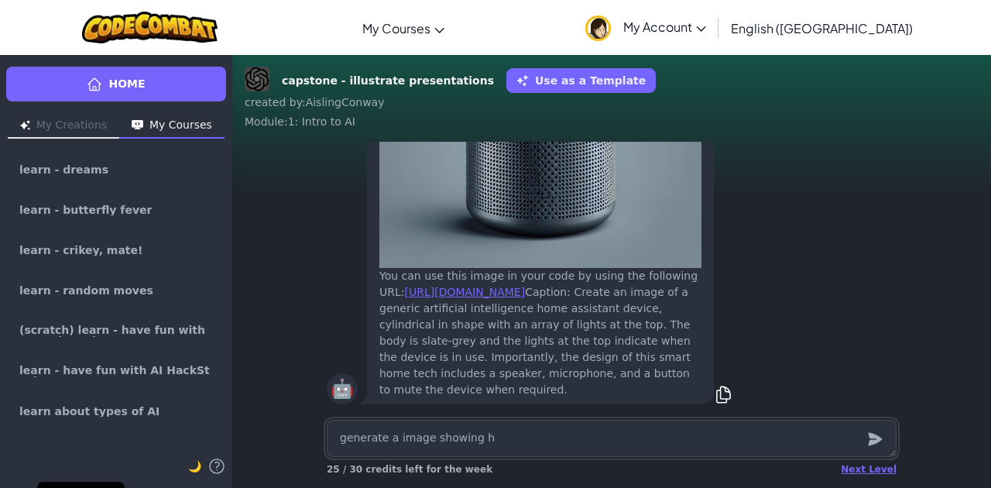
type textarea "generate a image showing ho"
type textarea "x"
type textarea "generate a image showing how"
type textarea "x"
type textarea "generate a image showing how"
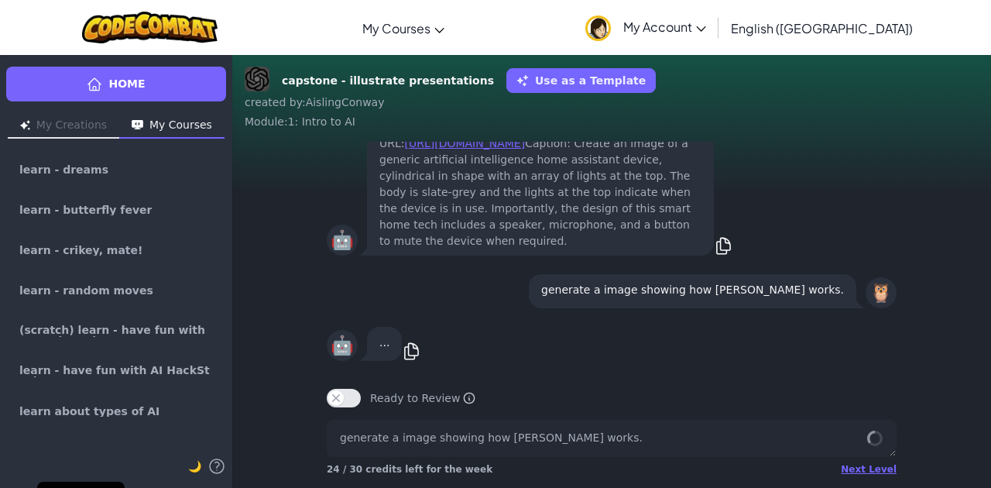
drag, startPoint x: 294, startPoint y: 368, endPoint x: 289, endPoint y: 336, distance: 33.0
drag, startPoint x: 291, startPoint y: 340, endPoint x: 293, endPoint y: 290, distance: 50.3
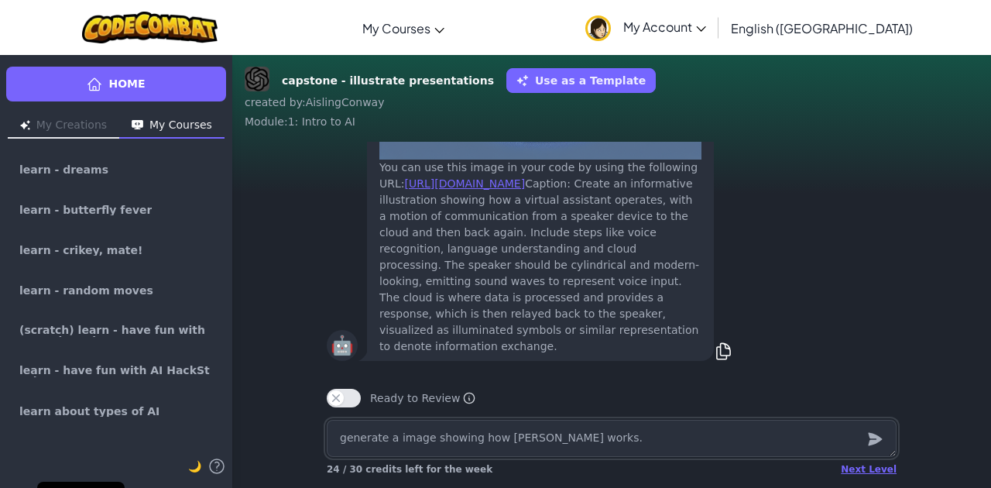
drag, startPoint x: 744, startPoint y: 226, endPoint x: 478, endPoint y: 235, distance: 266.4
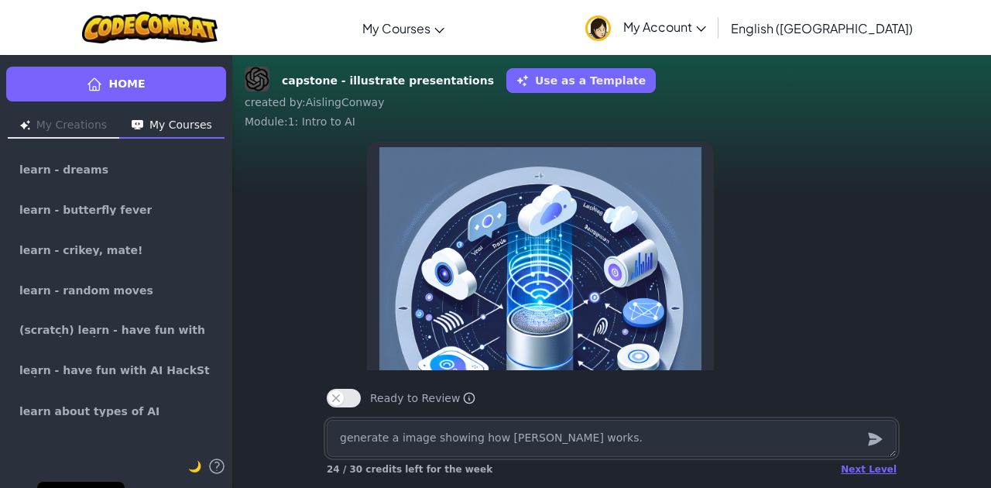
scroll to position [-257, 0]
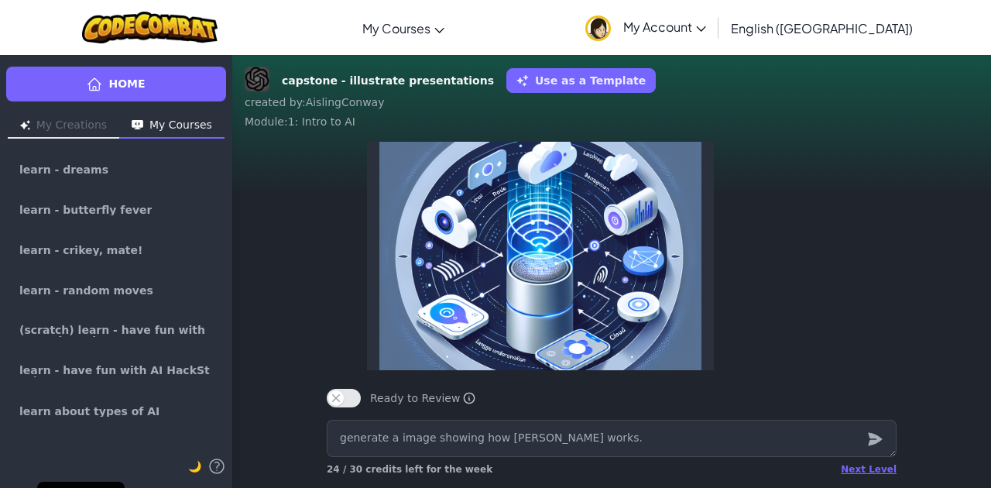
drag, startPoint x: 528, startPoint y: 234, endPoint x: 701, endPoint y: 232, distance: 173.4
click at [721, 234] on div "🤖 You can use this image in your code by using the following URL: [URL][DOMAIN_…" at bounding box center [612, 354] width 570 height 536
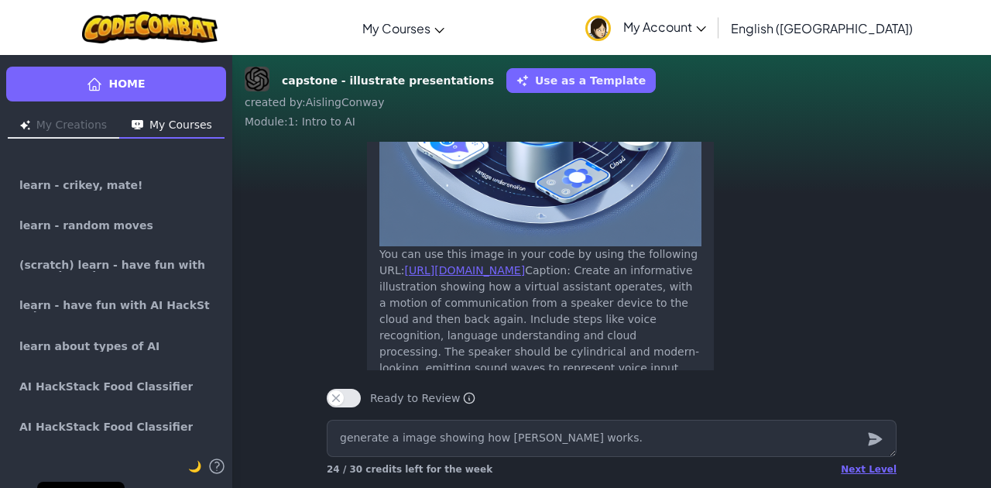
scroll to position [0, 0]
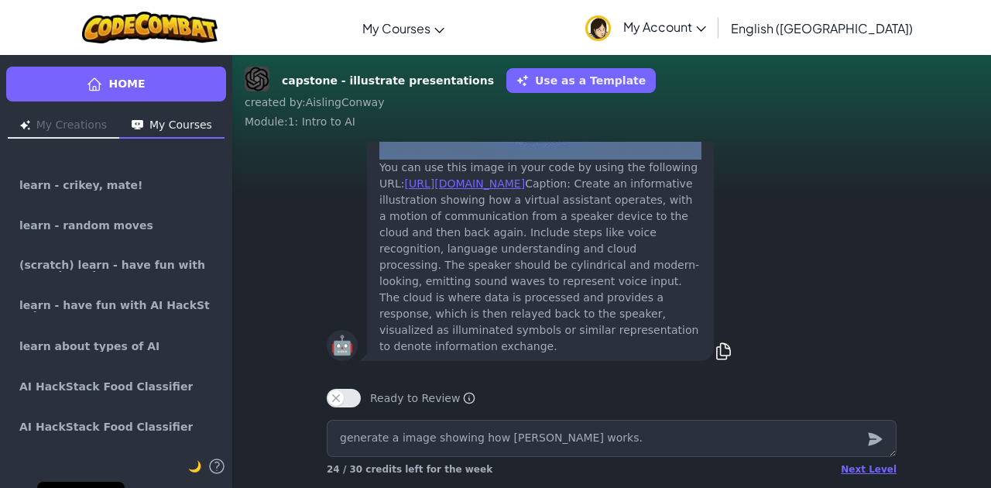
click at [413, 429] on textarea "generate a image showing how [PERSON_NAME] works." at bounding box center [612, 437] width 570 height 37
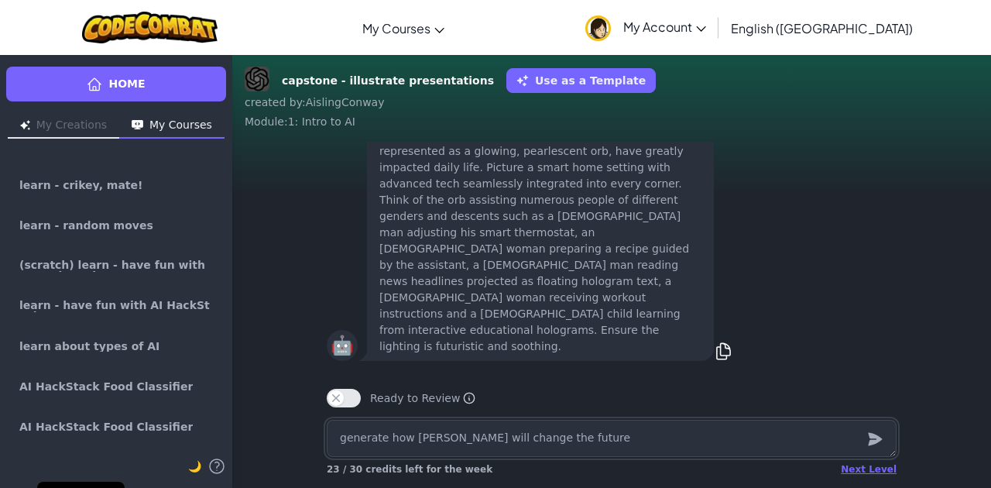
drag, startPoint x: 451, startPoint y: 439, endPoint x: 545, endPoint y: 426, distance: 94.5
click at [528, 432] on textarea "generate how [PERSON_NAME] will change the future" at bounding box center [612, 437] width 570 height 37
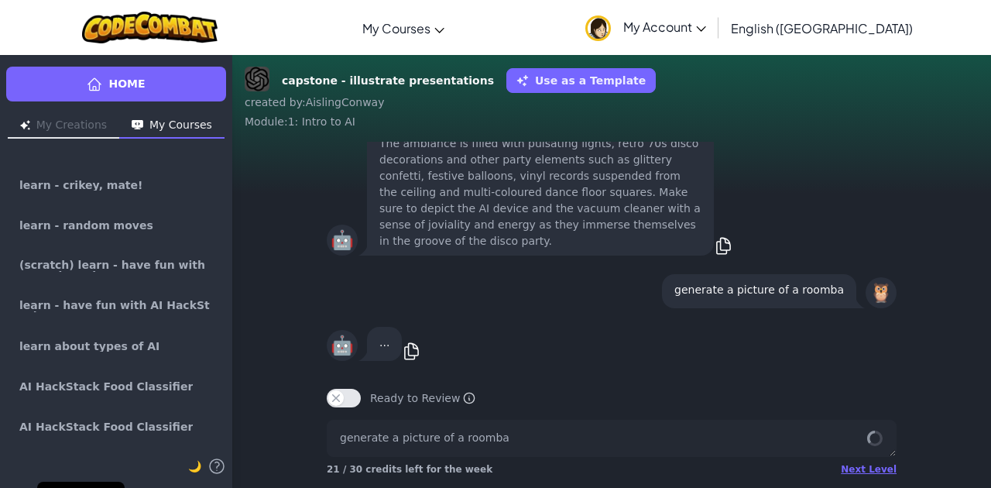
click at [406, 186] on div "You can use this image in your code by using the following URL: [URL][DOMAIN_NA…" at bounding box center [540, 136] width 322 height 228
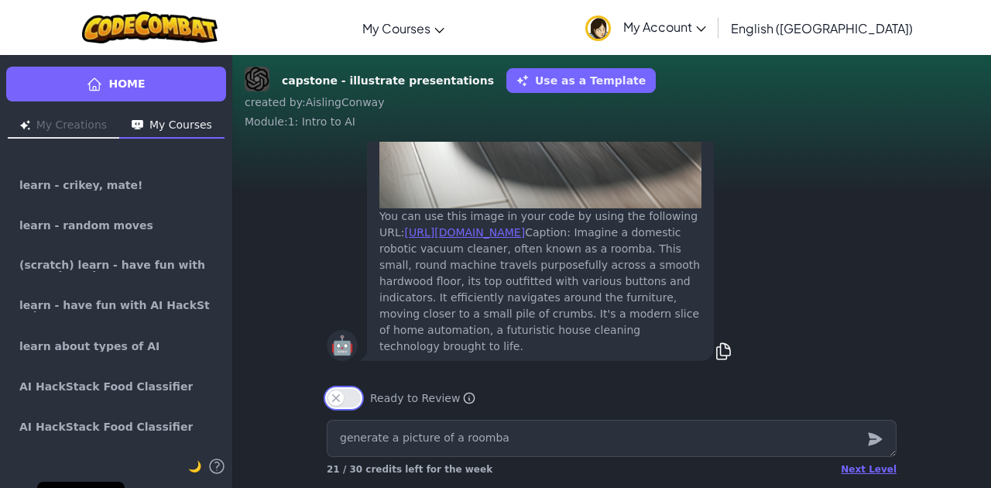
click at [345, 397] on button "Ready to Review" at bounding box center [344, 397] width 34 height 19
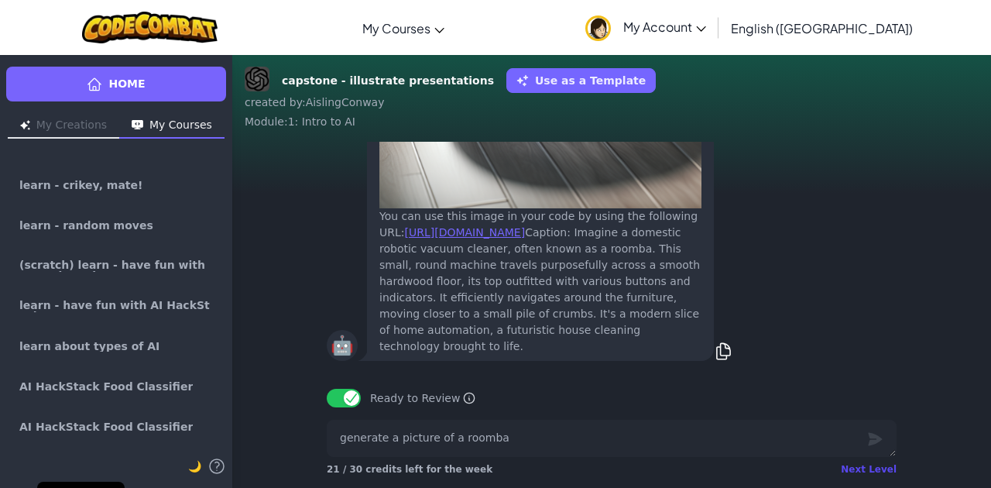
click at [870, 471] on div "Next Level" at bounding box center [868, 469] width 56 height 12
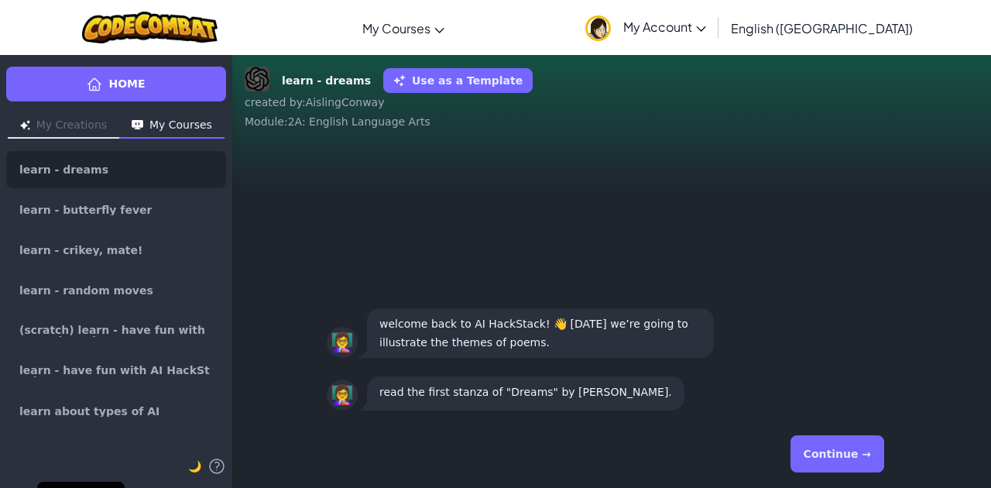
click at [853, 457] on button "Continue →" at bounding box center [837, 453] width 94 height 37
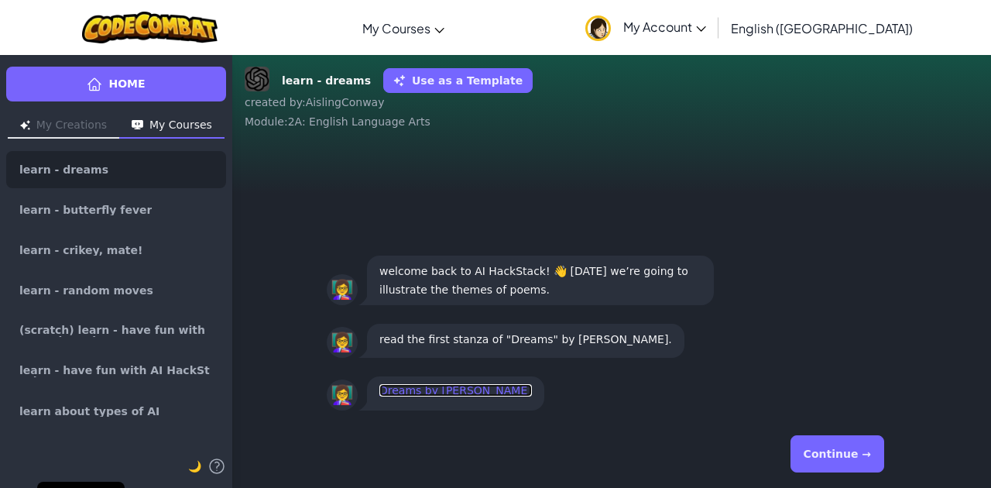
click at [444, 392] on link "Dreams by [PERSON_NAME]" at bounding box center [455, 390] width 152 height 12
click at [825, 446] on button "Continue →" at bounding box center [837, 453] width 94 height 37
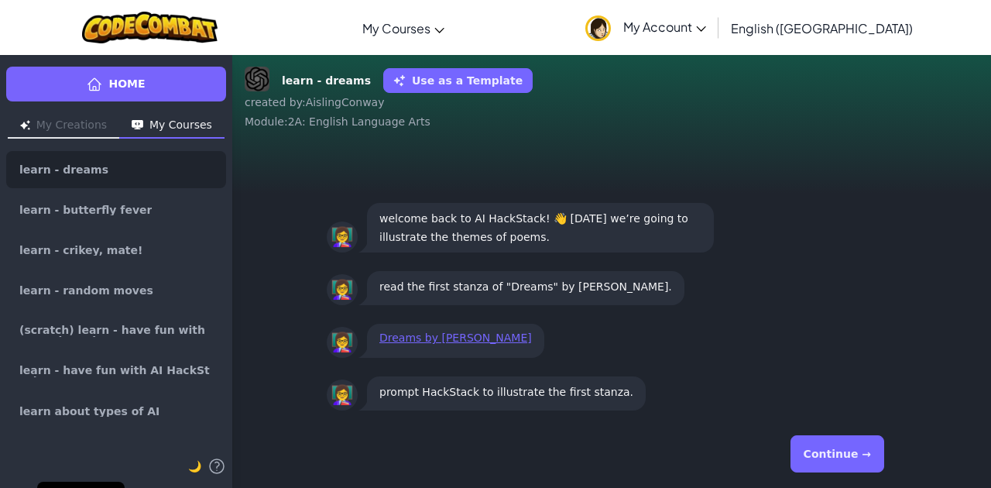
click at [859, 460] on button "Continue →" at bounding box center [837, 453] width 94 height 37
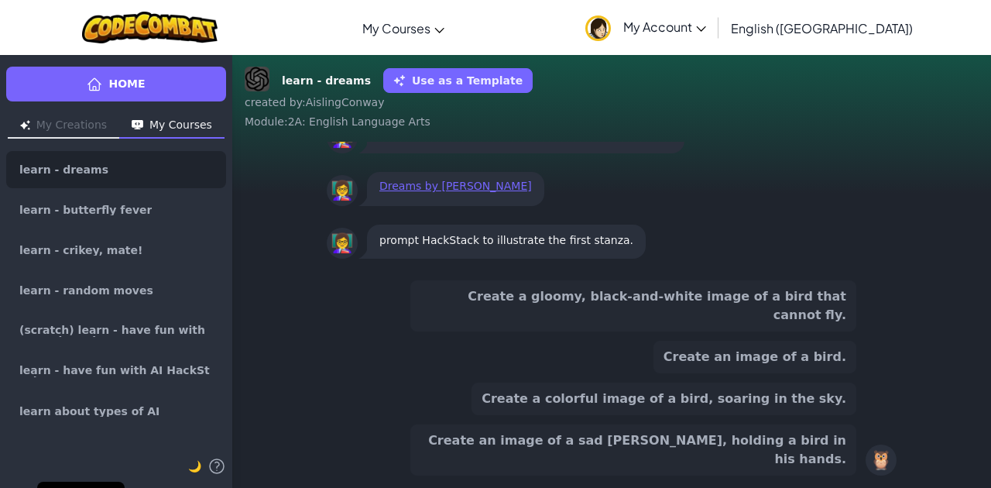
click at [707, 415] on button "Create a colorful image of a bird, soaring in the sky." at bounding box center [663, 398] width 385 height 33
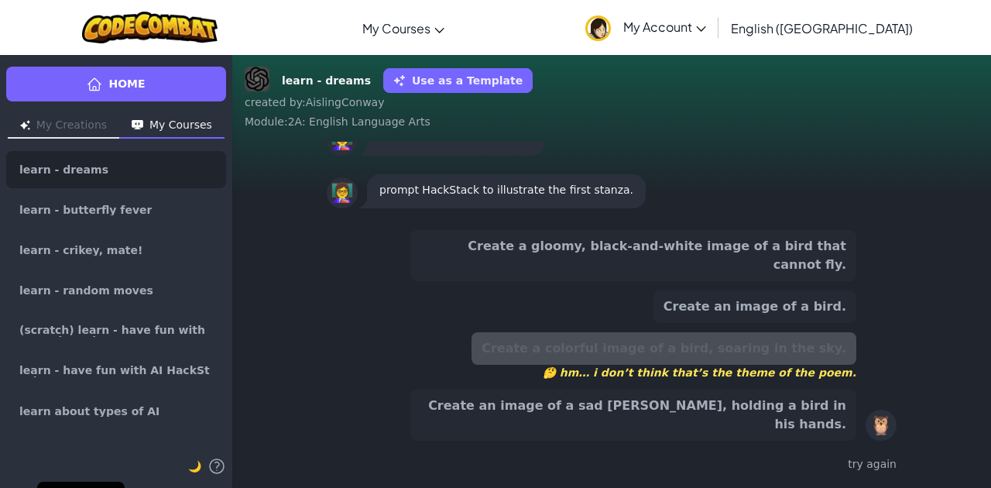
click at [672, 423] on button "Create an image of a sad [PERSON_NAME], holding a bird in his hands." at bounding box center [633, 414] width 446 height 51
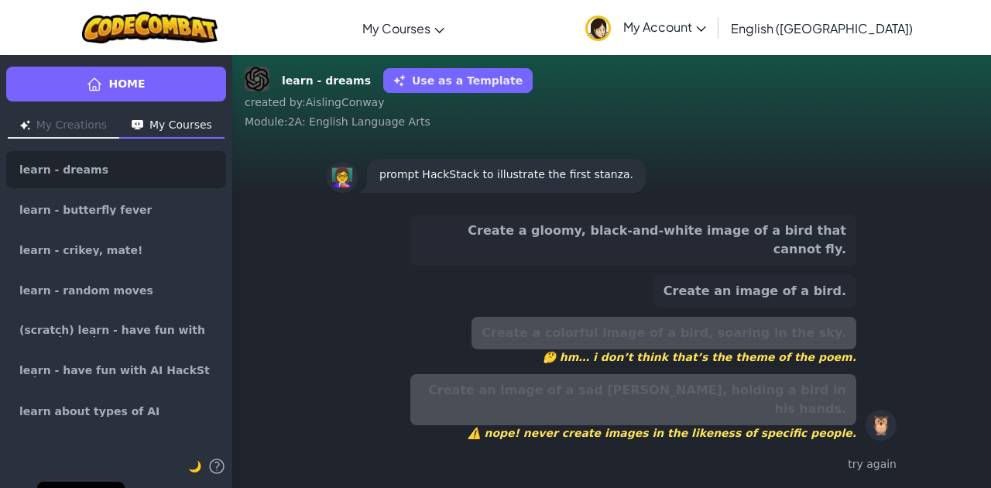
click at [807, 307] on button "Create an image of a bird." at bounding box center [754, 291] width 203 height 33
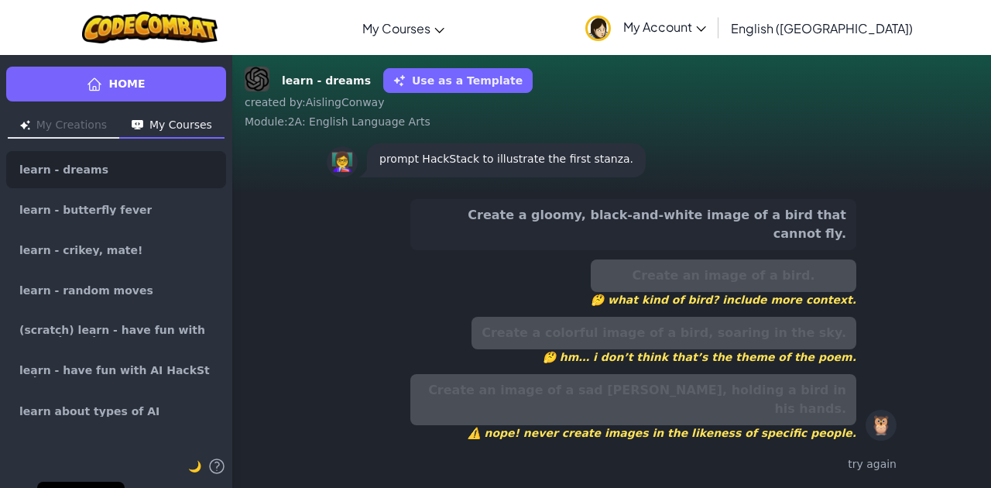
click at [664, 250] on button "Create a gloomy, black-and-white image of a bird that cannot fly." at bounding box center [633, 224] width 446 height 51
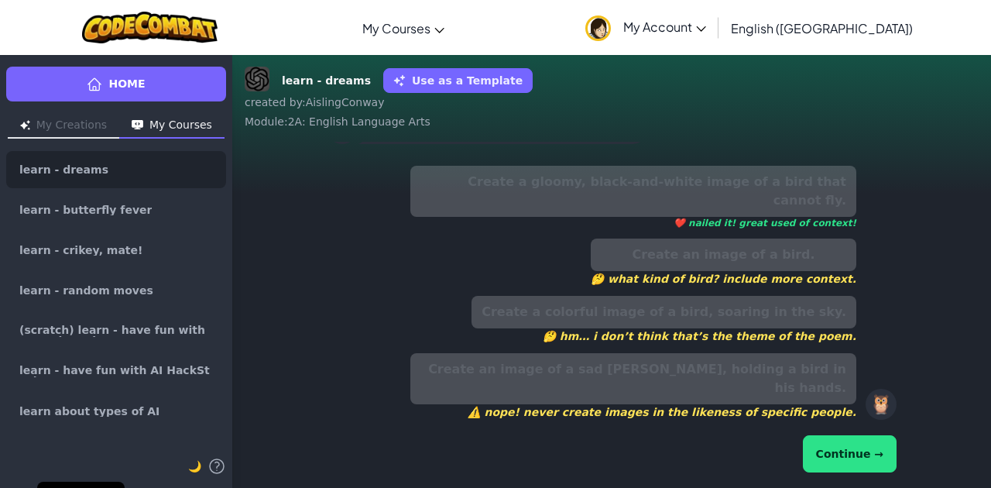
click at [854, 460] on button "Continue →" at bounding box center [849, 453] width 94 height 37
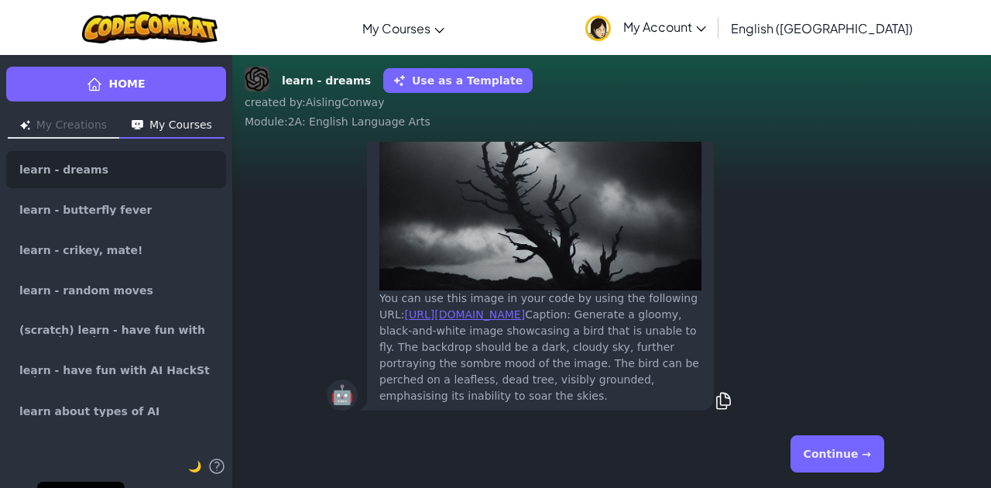
drag, startPoint x: 491, startPoint y: 337, endPoint x: 684, endPoint y: 402, distance: 203.8
click at [684, 402] on div "You can use this image in your code by using the following URL: [URL][DOMAIN_NA…" at bounding box center [540, 347] width 322 height 114
click at [758, 350] on div "🤖 You can use this image in your code by using the following URL: [URL][DOMAIN_…" at bounding box center [612, 186] width 570 height 454
click at [444, 308] on link "[URL][DOMAIN_NAME]" at bounding box center [465, 314] width 121 height 12
click at [833, 460] on button "Continue →" at bounding box center [837, 453] width 94 height 37
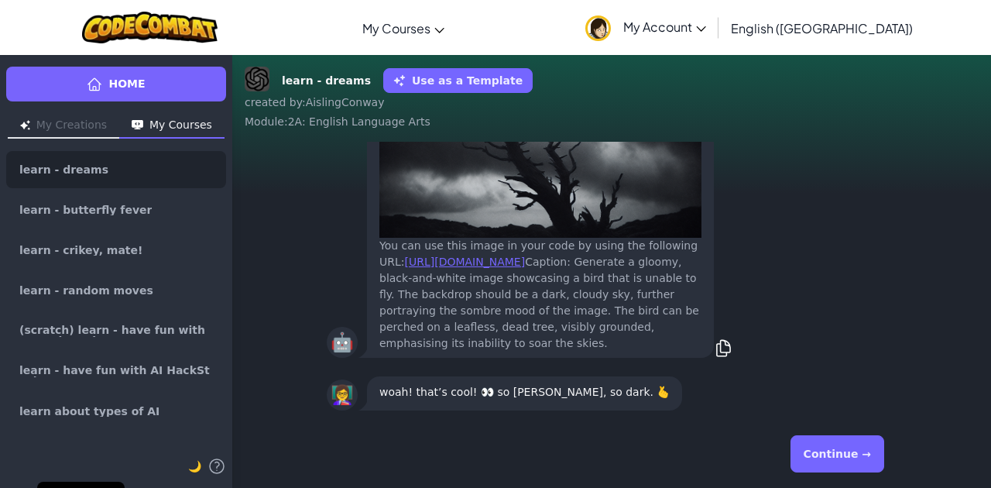
click at [826, 453] on button "Continue →" at bounding box center [837, 453] width 94 height 37
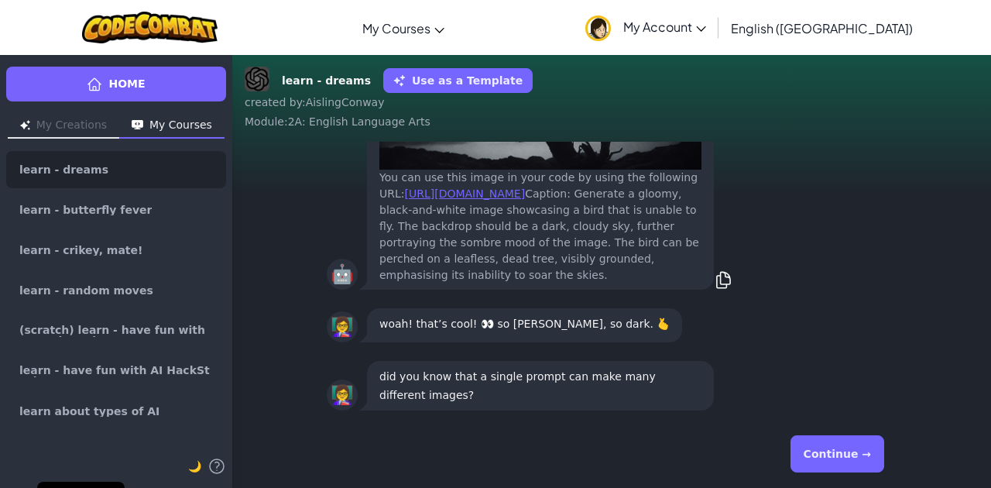
click at [815, 455] on button "Continue →" at bounding box center [837, 453] width 94 height 37
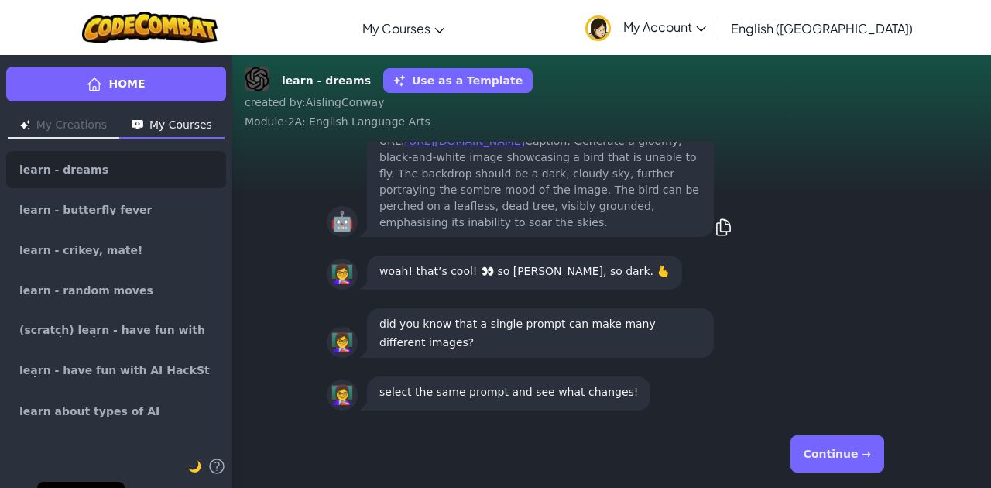
click at [809, 457] on button "Continue →" at bounding box center [837, 453] width 94 height 37
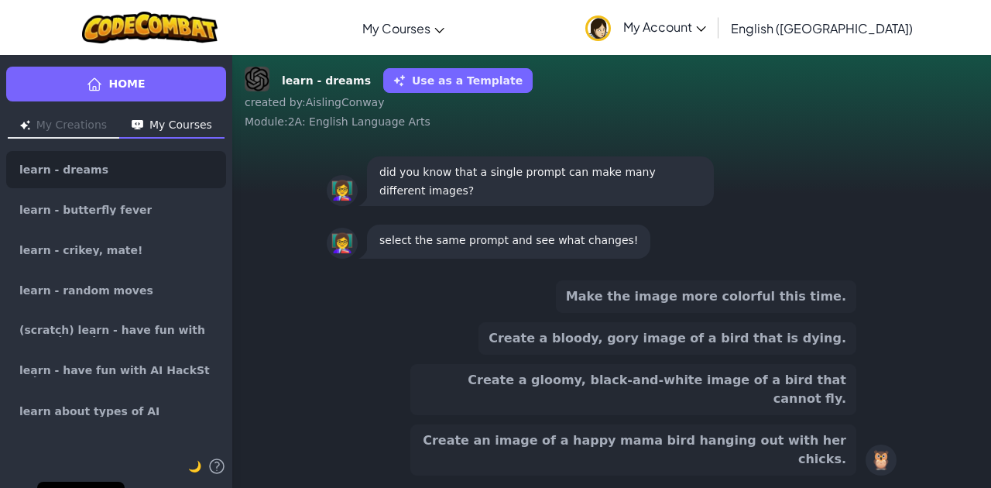
click at [717, 313] on button "Make the image more colorful this time." at bounding box center [706, 296] width 300 height 33
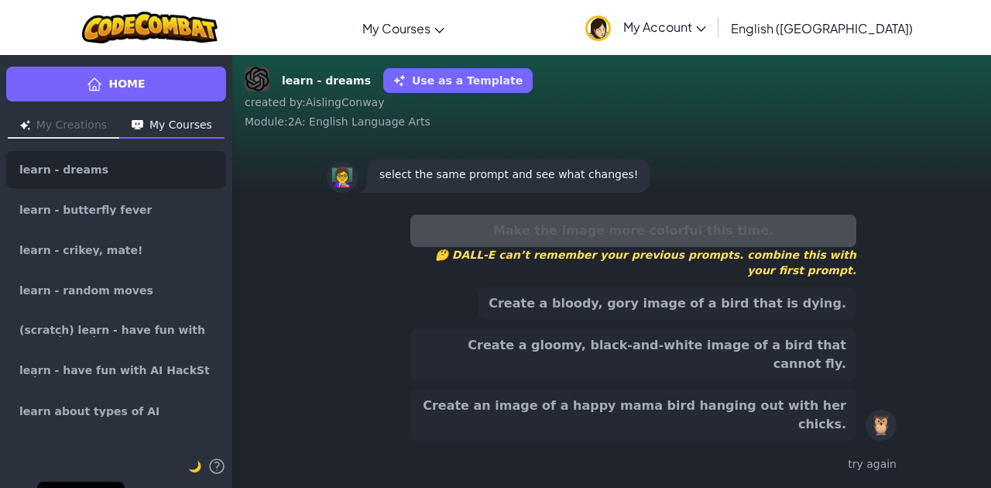
click at [750, 320] on button "Create a bloody, gory image of a bird that is dying." at bounding box center [667, 303] width 378 height 33
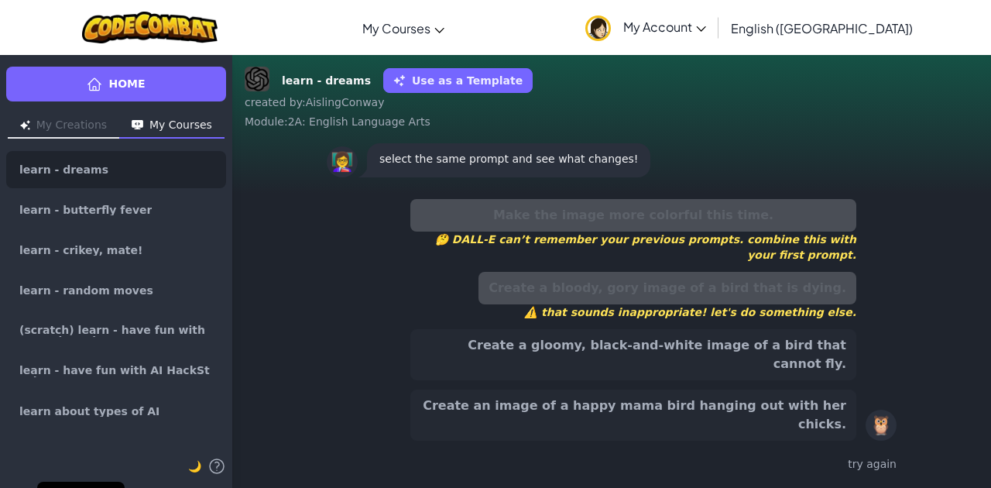
click at [553, 380] on button "Create a gloomy, black-and-white image of a bird that cannot fly." at bounding box center [633, 354] width 446 height 51
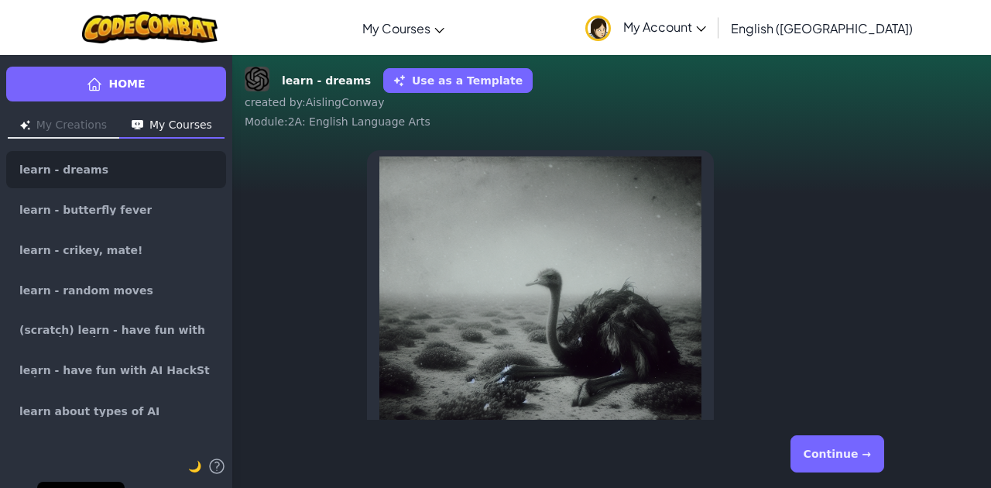
scroll to position [-206, 0]
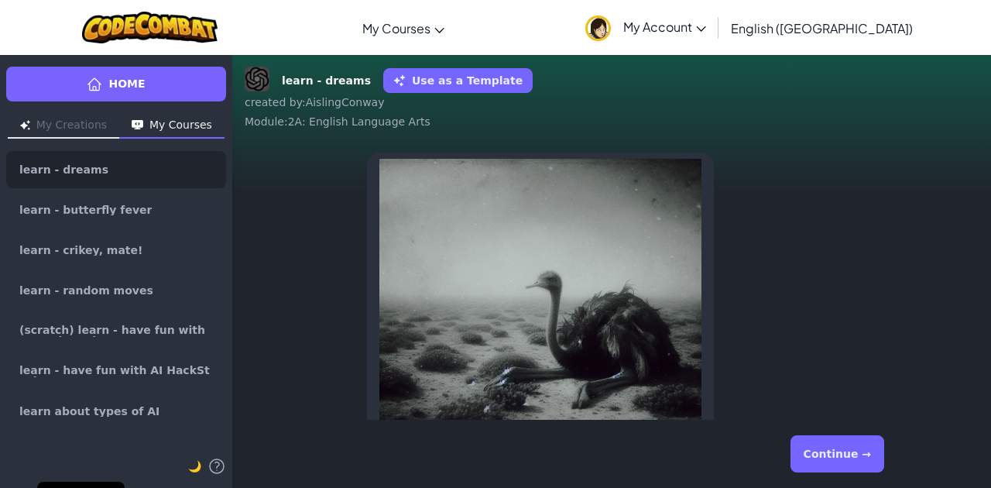
click at [580, 313] on img at bounding box center [540, 320] width 322 height 322
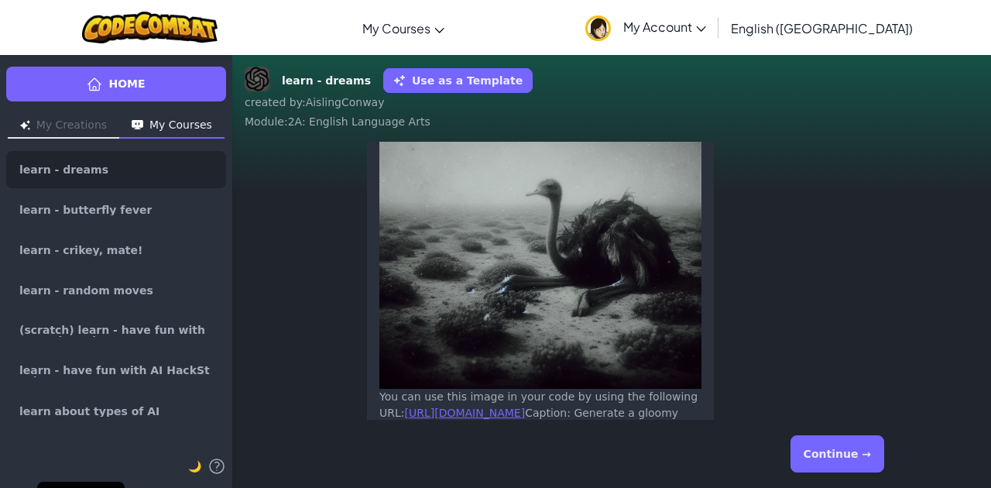
scroll to position [-103, 0]
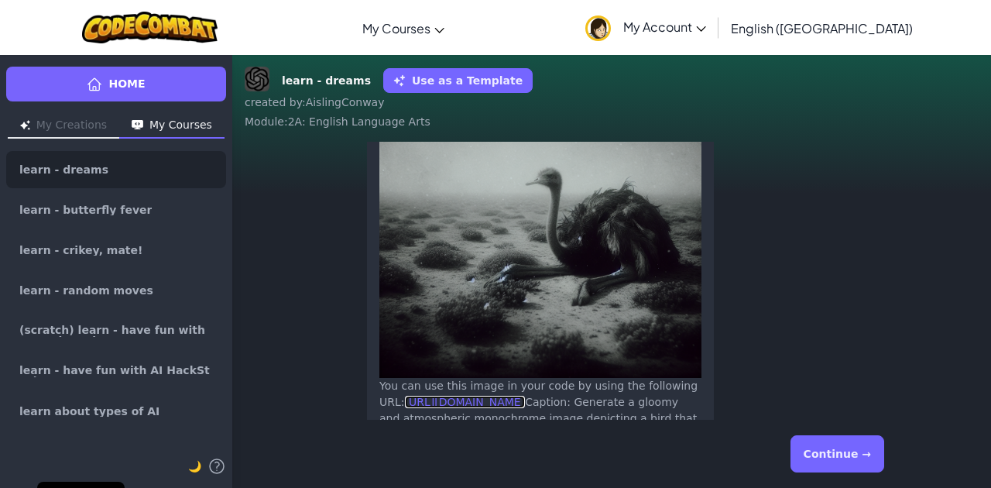
click at [495, 406] on link "[URL][DOMAIN_NAME]" at bounding box center [465, 401] width 121 height 12
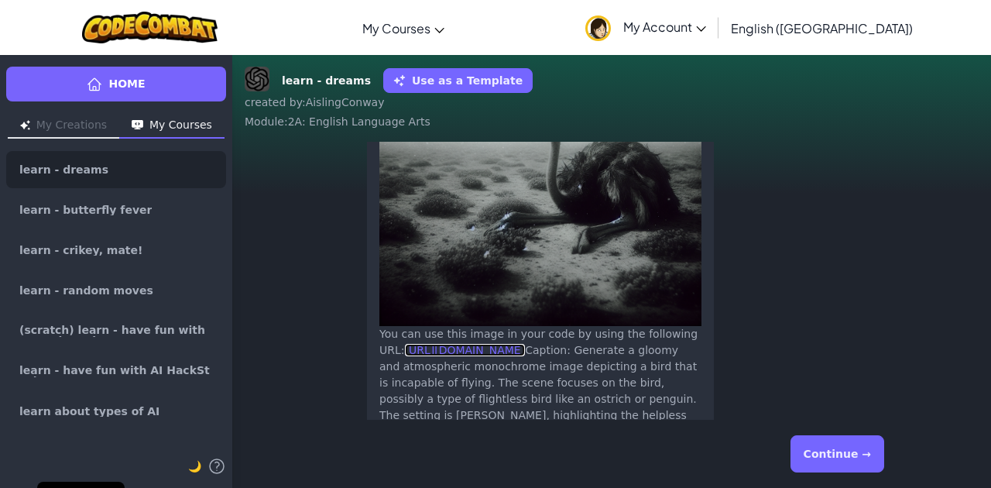
scroll to position [0, 0]
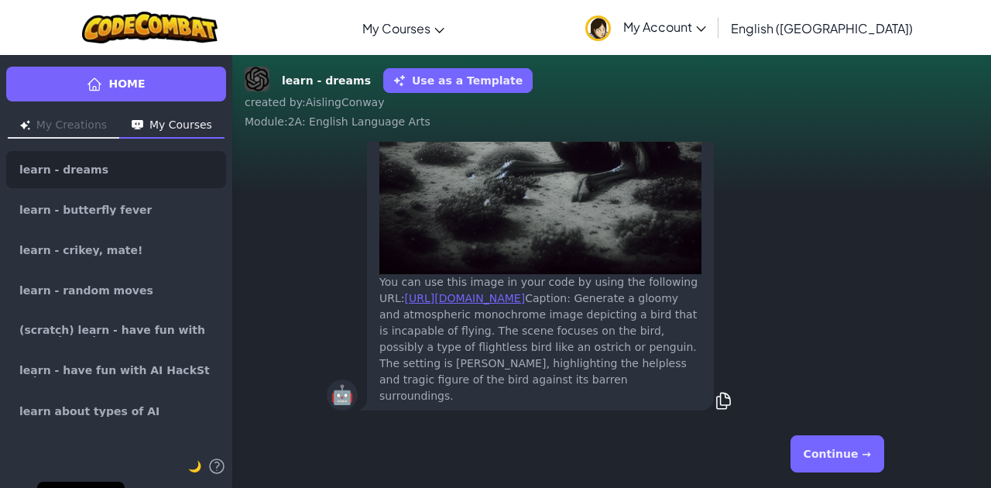
click at [826, 447] on button "Continue →" at bounding box center [837, 453] width 94 height 37
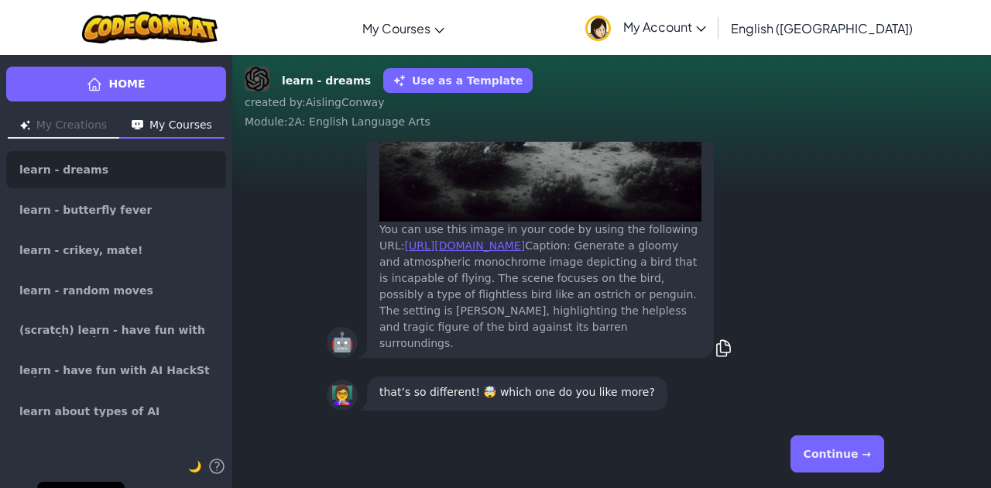
click at [823, 449] on button "Continue →" at bounding box center [837, 453] width 94 height 37
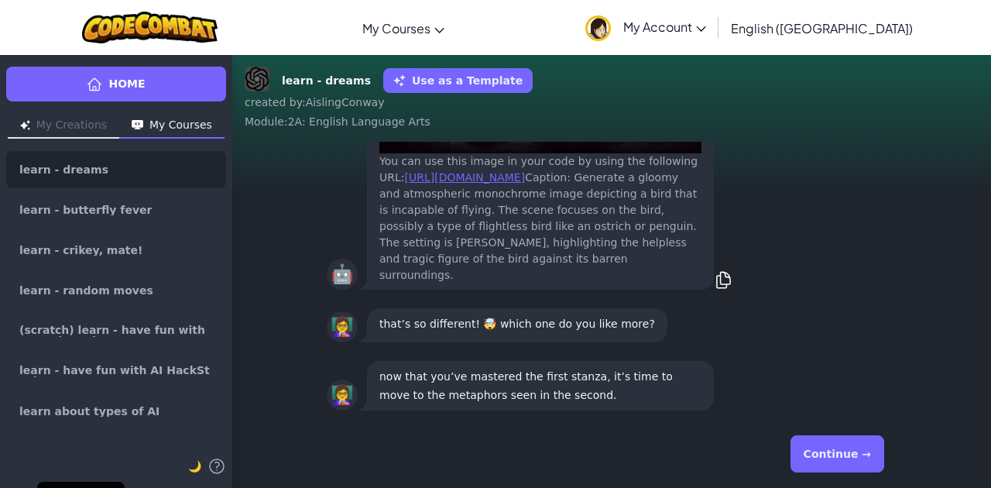
click at [816, 447] on button "Continue →" at bounding box center [837, 453] width 94 height 37
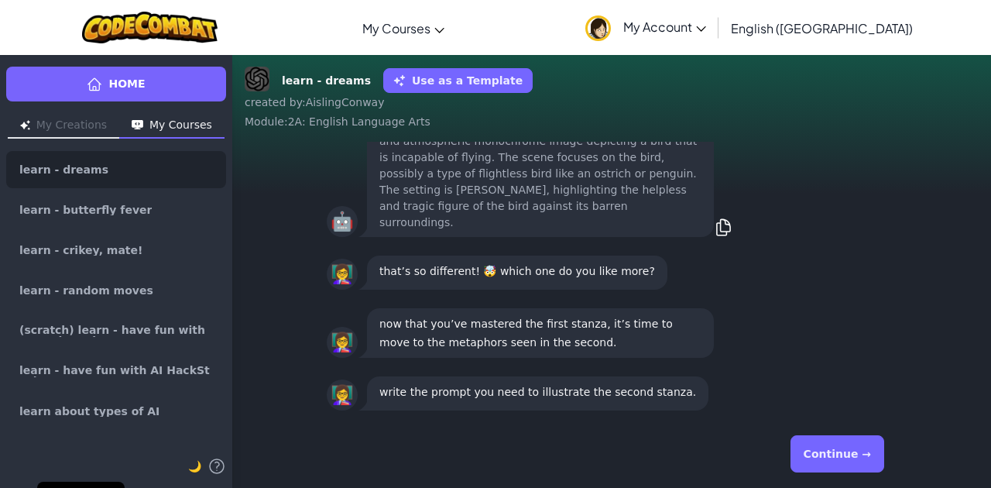
click at [816, 447] on button "Continue →" at bounding box center [837, 453] width 94 height 37
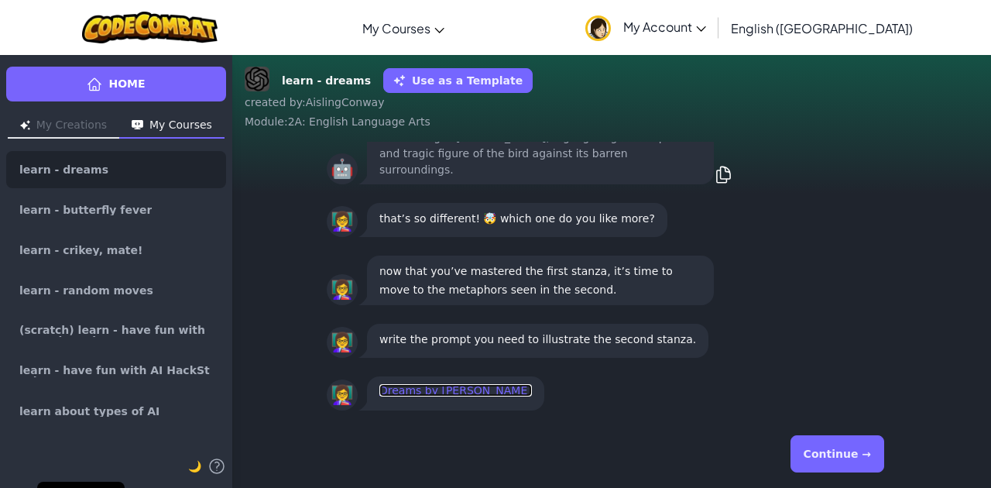
click at [379, 392] on link "Dreams by [PERSON_NAME]" at bounding box center [455, 390] width 152 height 12
click at [849, 467] on button "Continue →" at bounding box center [837, 453] width 94 height 37
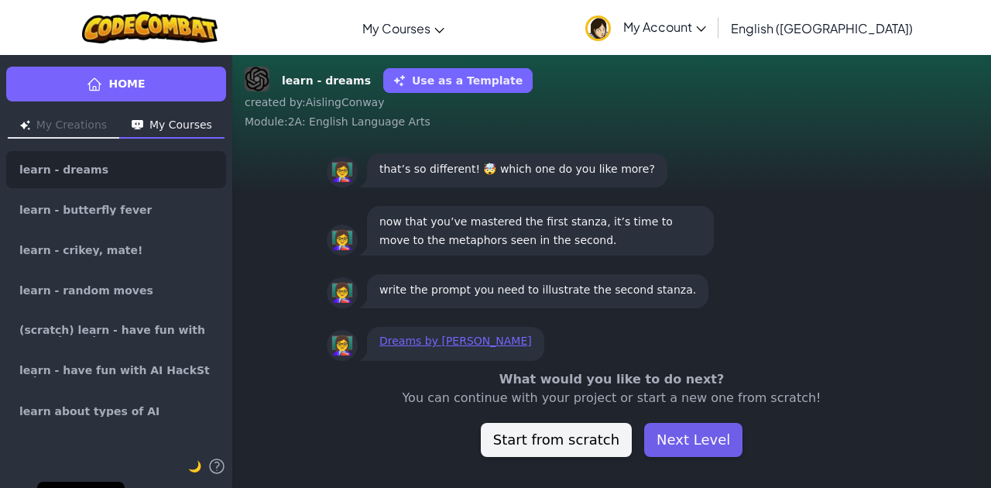
click at [717, 436] on button "Next Level" at bounding box center [693, 440] width 98 height 34
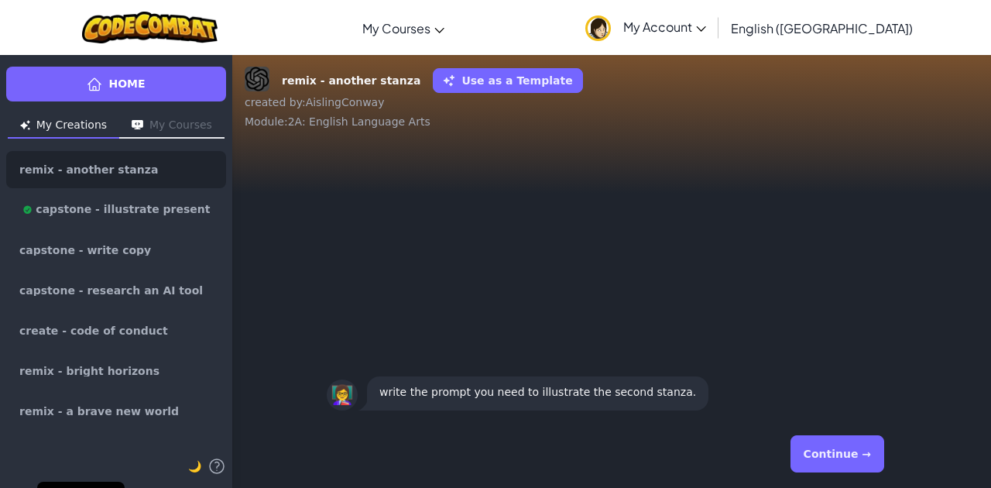
click at [138, 125] on img "button" at bounding box center [138, 125] width 12 height 10
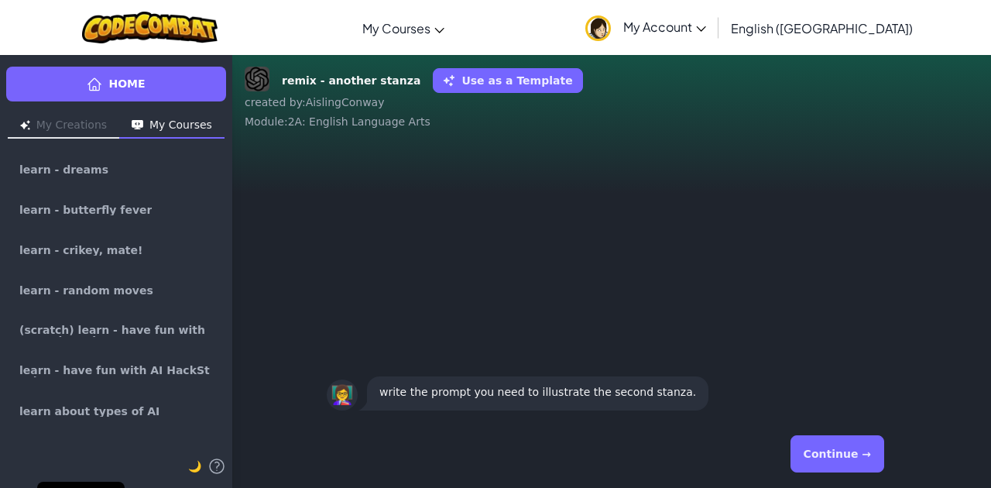
click at [825, 461] on button "Continue →" at bounding box center [837, 453] width 94 height 37
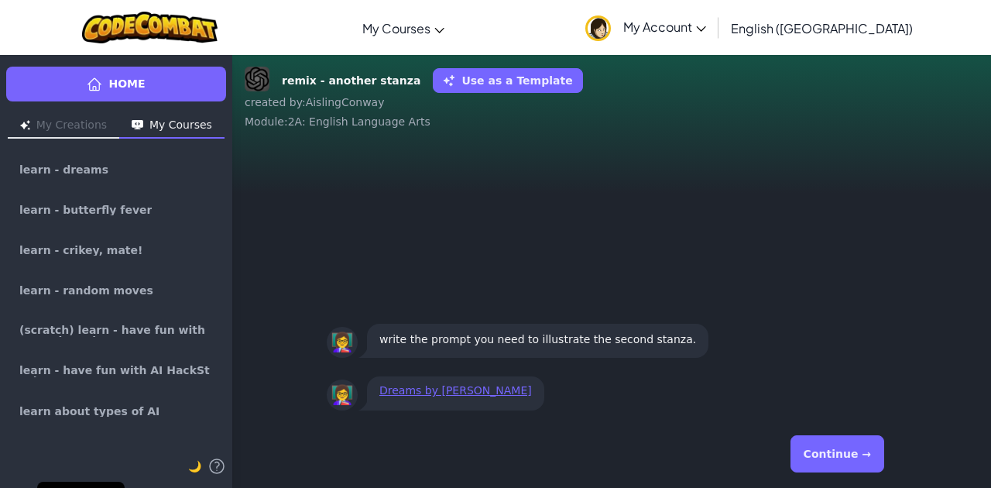
click at [824, 460] on button "Continue →" at bounding box center [837, 453] width 94 height 37
